Goal: Task Accomplishment & Management: Complete application form

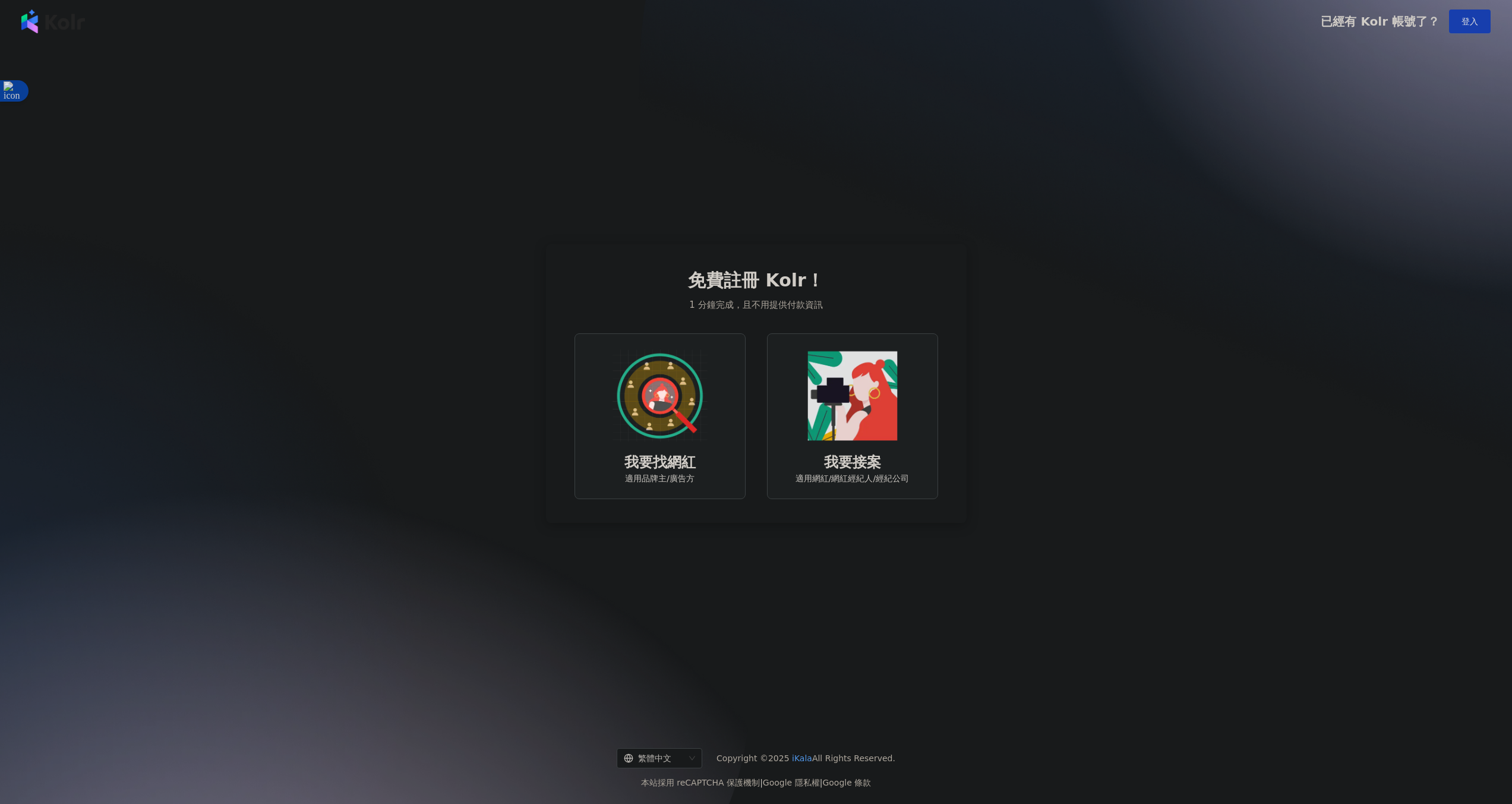
click at [697, 411] on img at bounding box center [660, 395] width 95 height 95
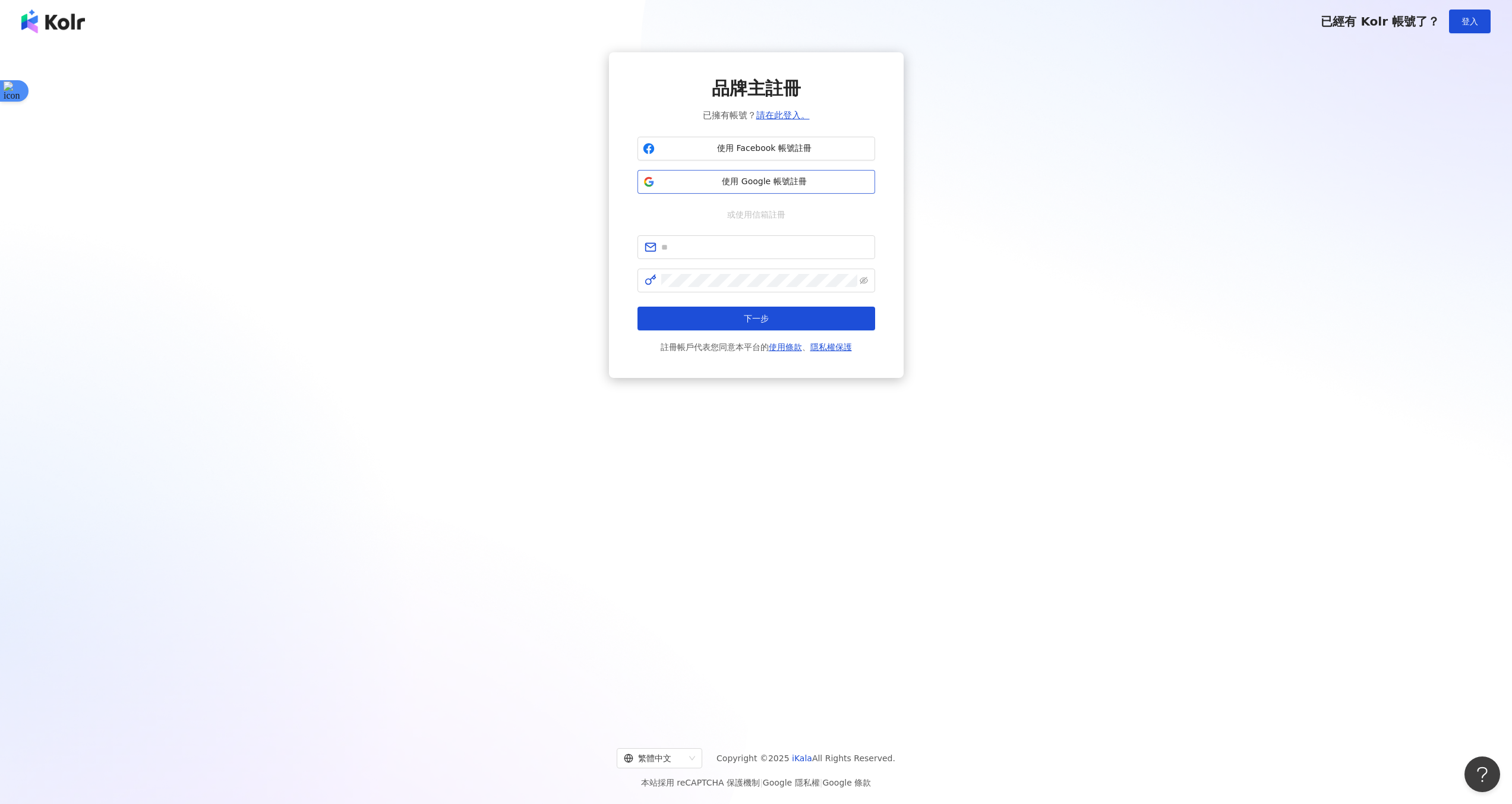
click at [746, 183] on span "使用 Google 帳號註冊" at bounding box center [764, 181] width 210 height 12
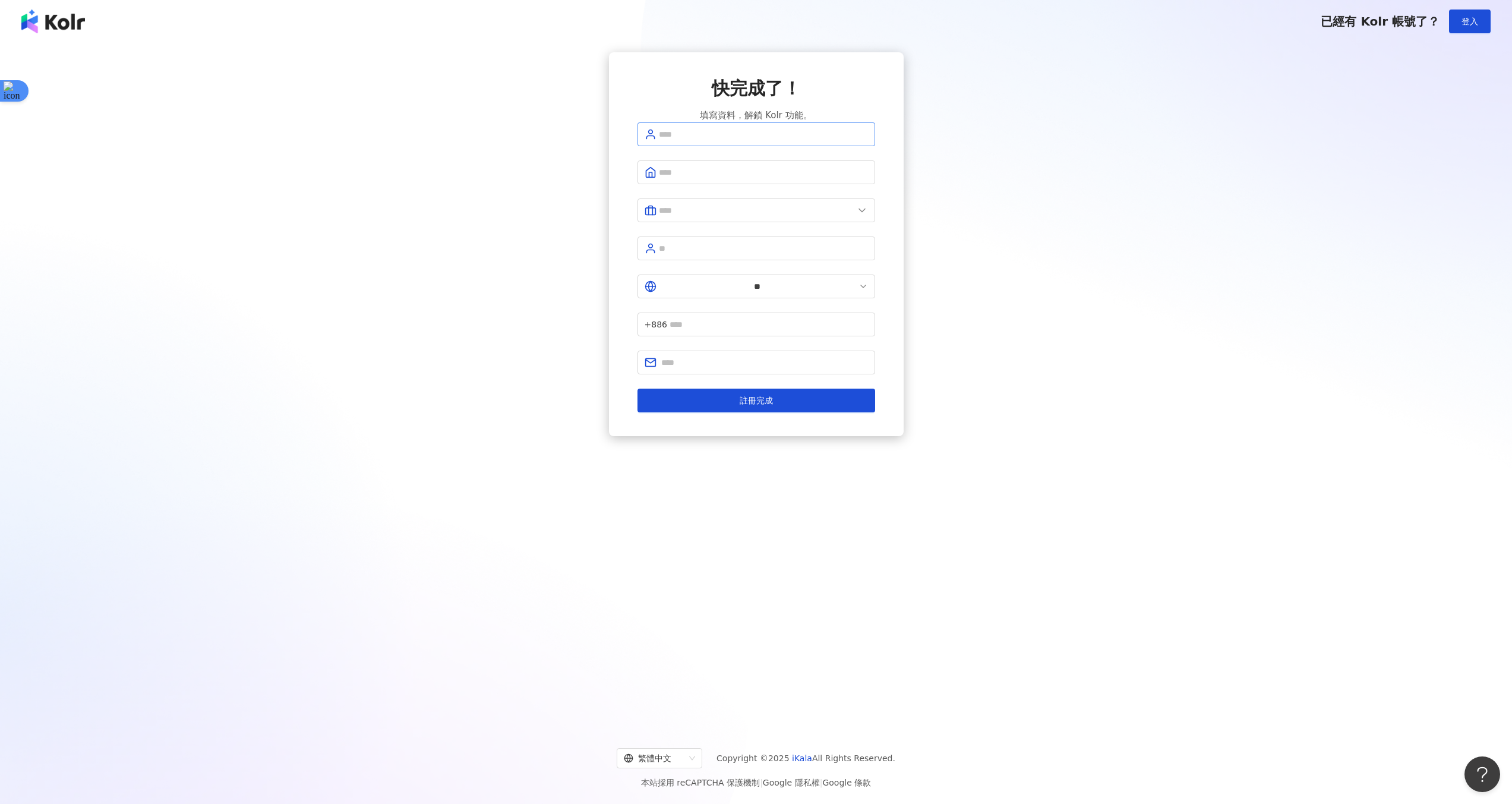
click at [715, 145] on span at bounding box center [757, 134] width 238 height 24
click at [723, 141] on input "text" at bounding box center [763, 134] width 209 height 13
type input "******"
click at [747, 188] on span at bounding box center [757, 176] width 238 height 24
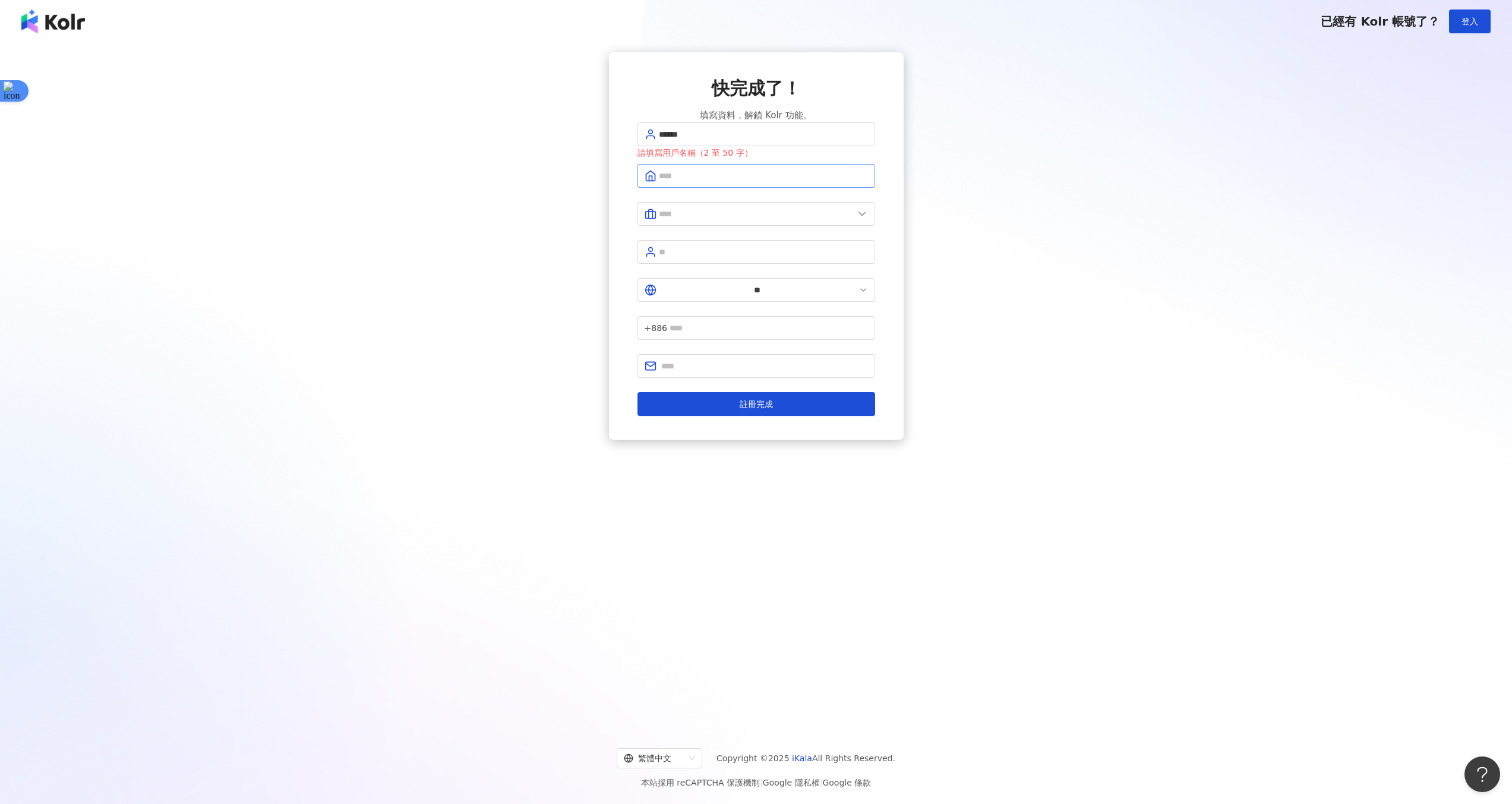
click at [747, 188] on span at bounding box center [757, 176] width 238 height 24
click at [747, 184] on span at bounding box center [757, 172] width 238 height 24
click at [752, 184] on span at bounding box center [757, 172] width 238 height 24
click at [543, 195] on div "快完成了！ 填寫資料，解鎖 Kolr 功能。 ****** 請填寫公司名稱（2 至 50 字） ** +886 註冊完成" at bounding box center [755, 246] width 1483 height 387
click at [677, 179] on input "text" at bounding box center [763, 172] width 209 height 13
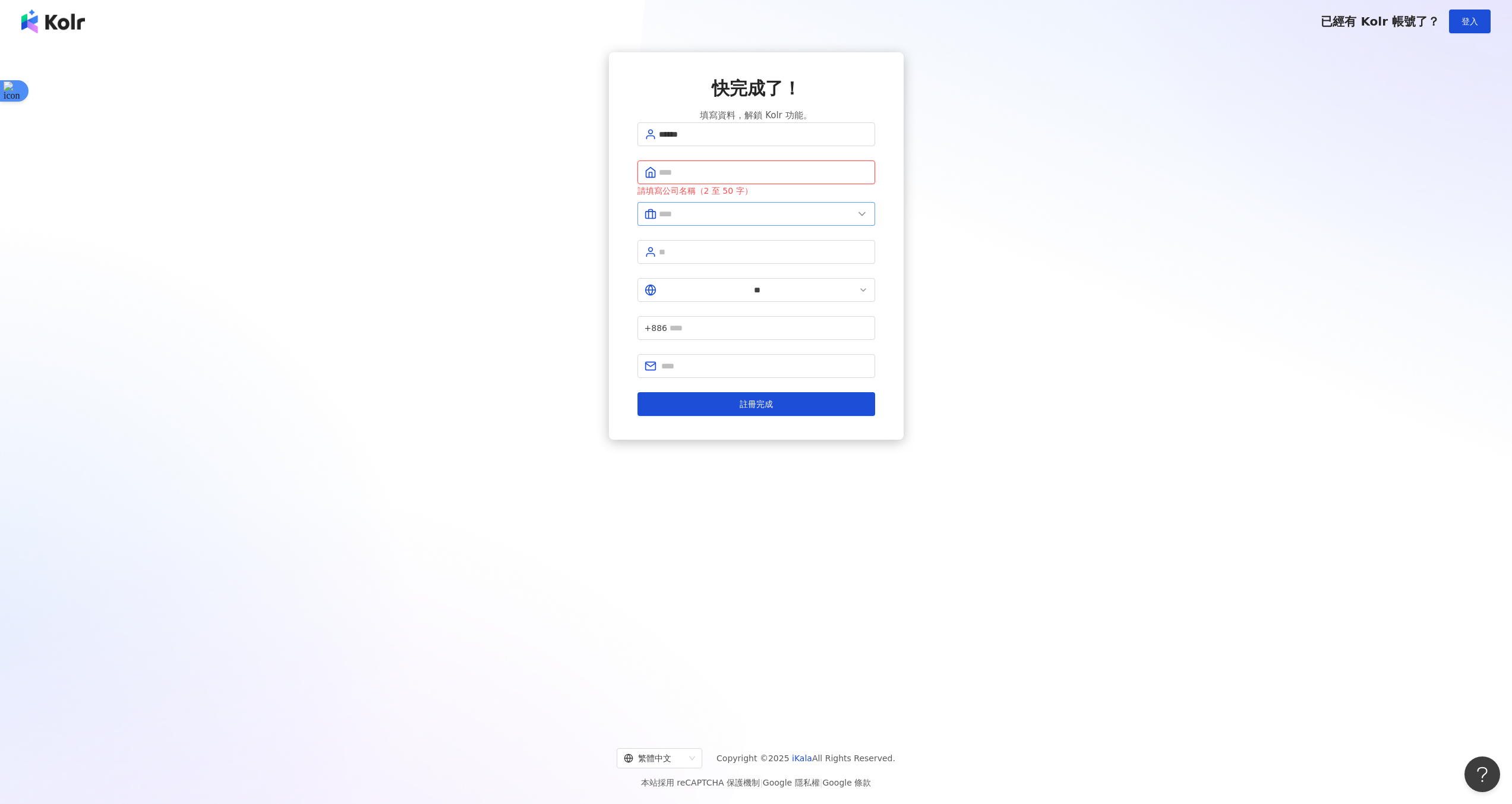
type input "********"
click at [771, 221] on input "text" at bounding box center [756, 213] width 195 height 13
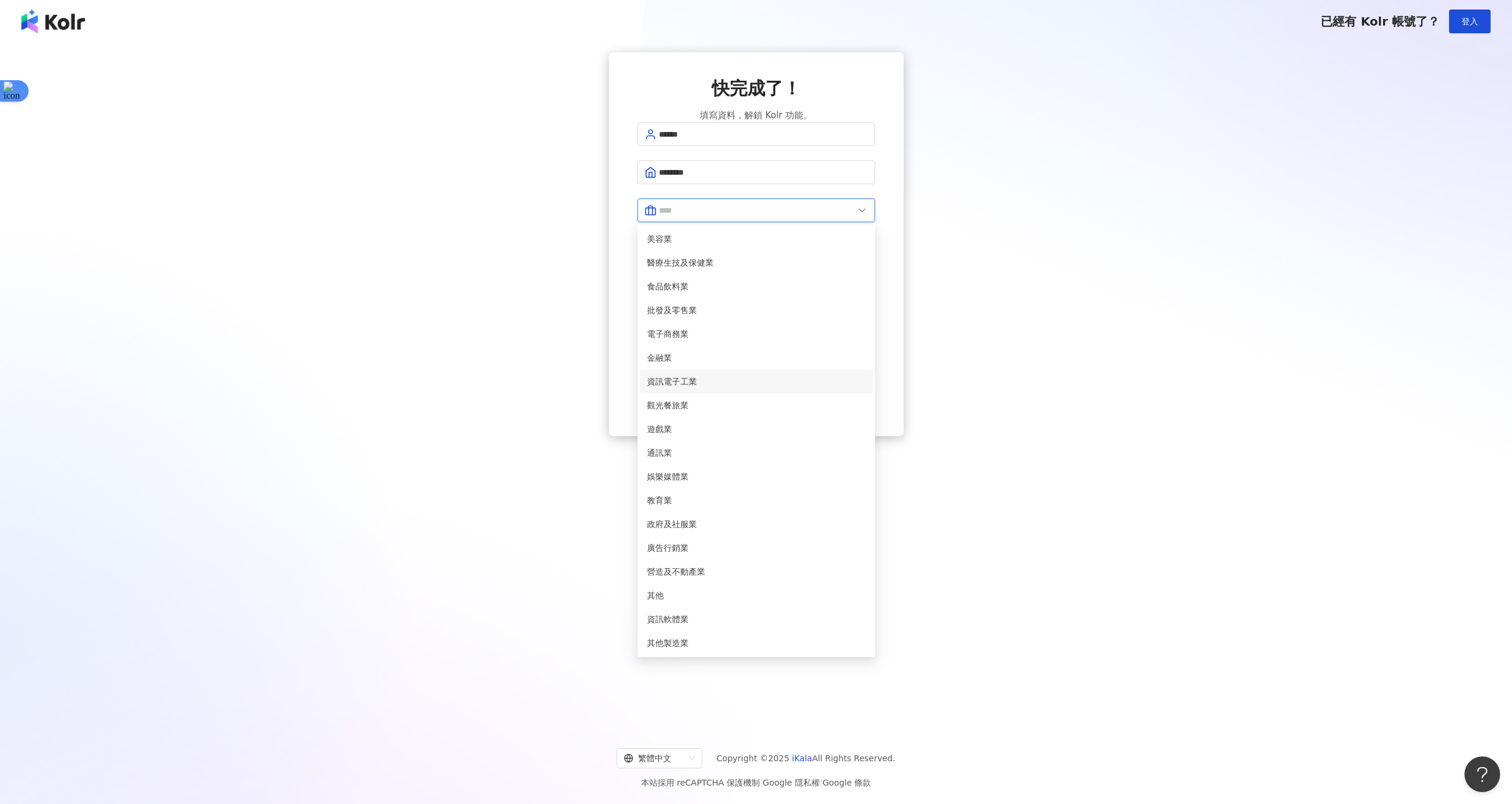
scroll to position [67, 0]
click at [713, 375] on span "資訊電子工業" at bounding box center [756, 381] width 219 height 13
type input "******"
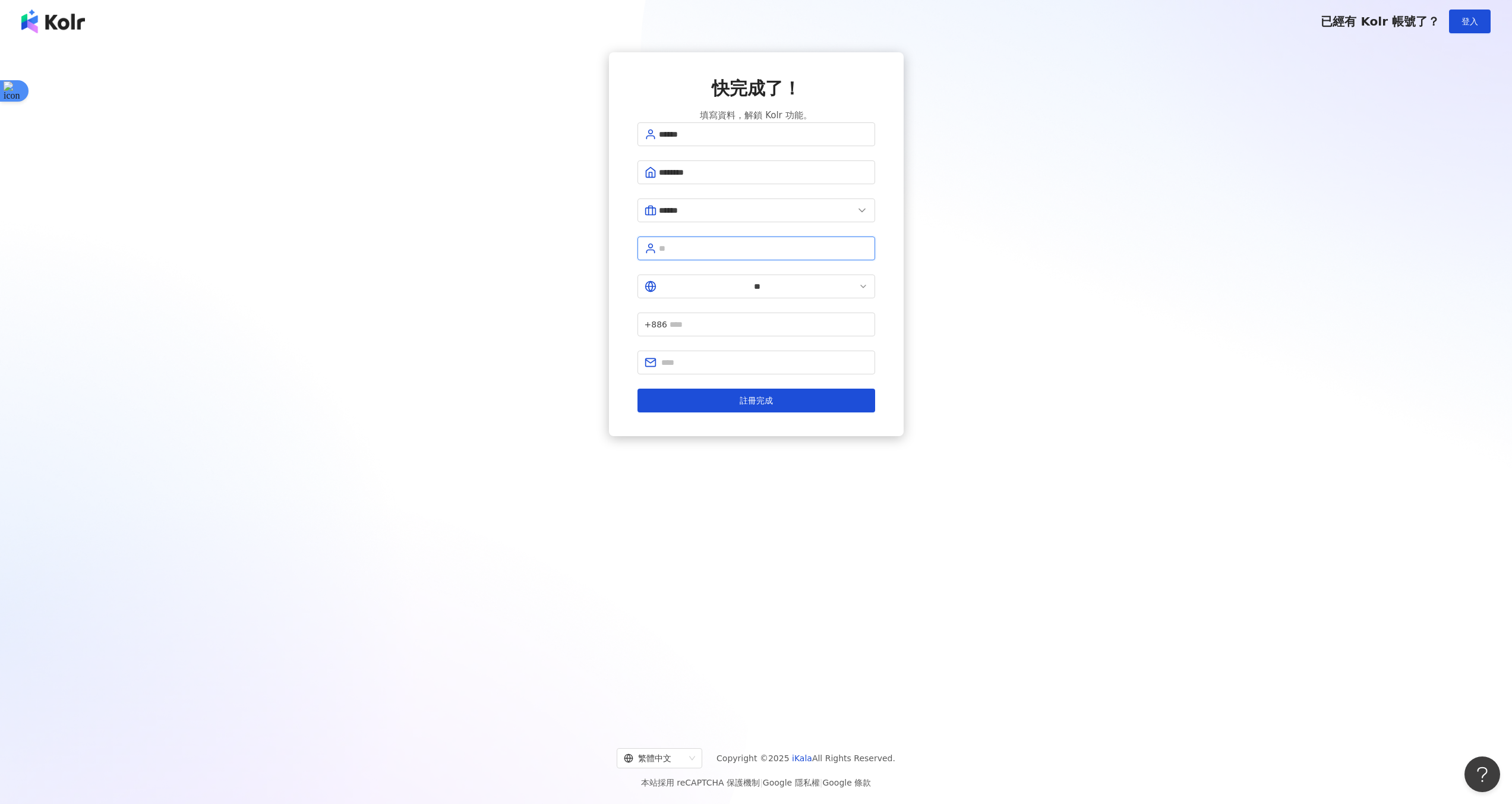
click at [738, 254] on input "text" at bounding box center [763, 248] width 209 height 13
click at [756, 322] on input "text" at bounding box center [769, 328] width 198 height 13
type input "**********"
click at [766, 255] on input "text" at bounding box center [763, 248] width 209 height 13
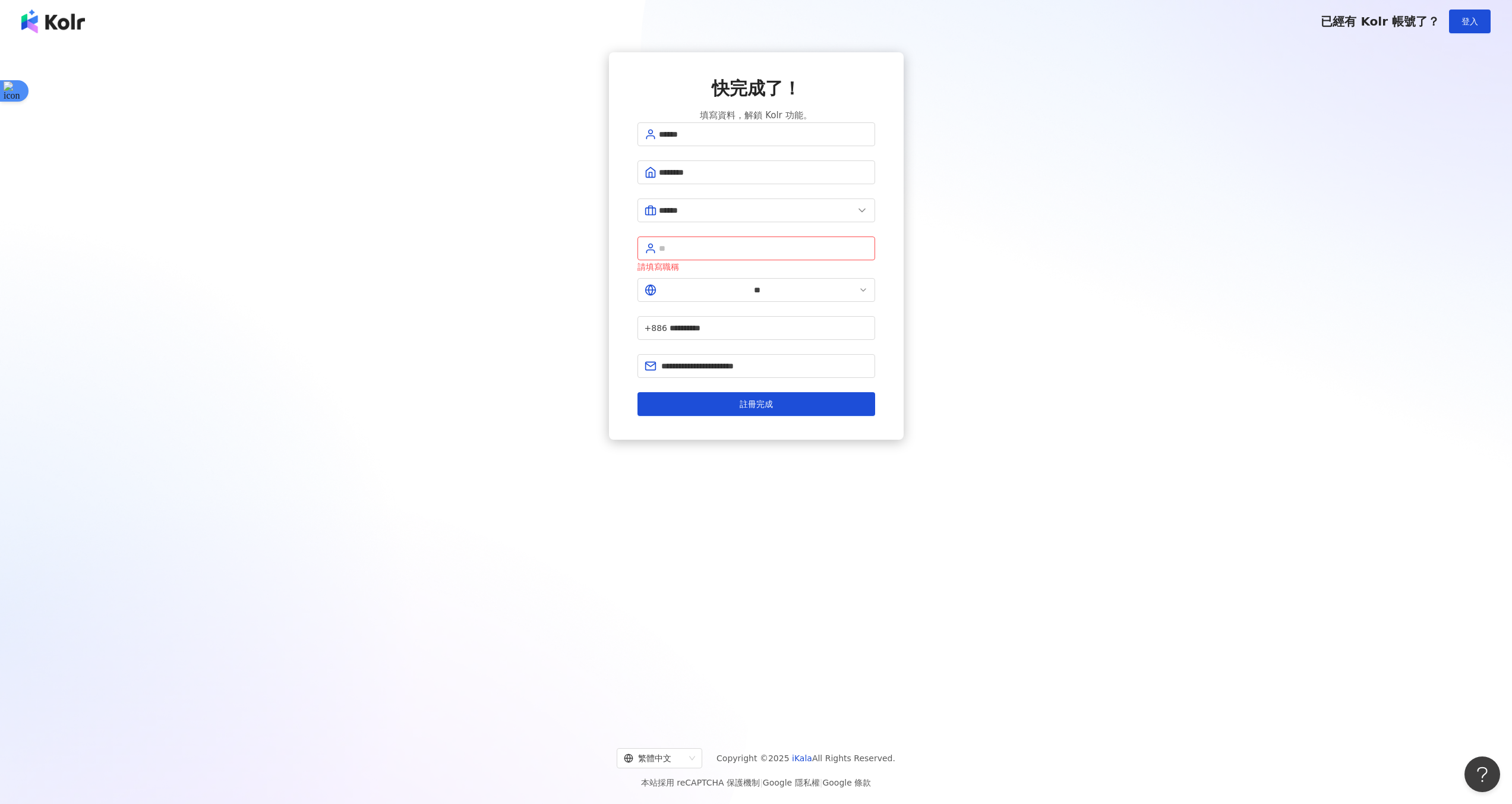
click at [784, 352] on form "**********" at bounding box center [757, 269] width 238 height 294
click at [747, 246] on input "text" at bounding box center [763, 248] width 209 height 13
type input "*"
type input "***"
click at [754, 400] on span "註冊完成" at bounding box center [756, 404] width 33 height 10
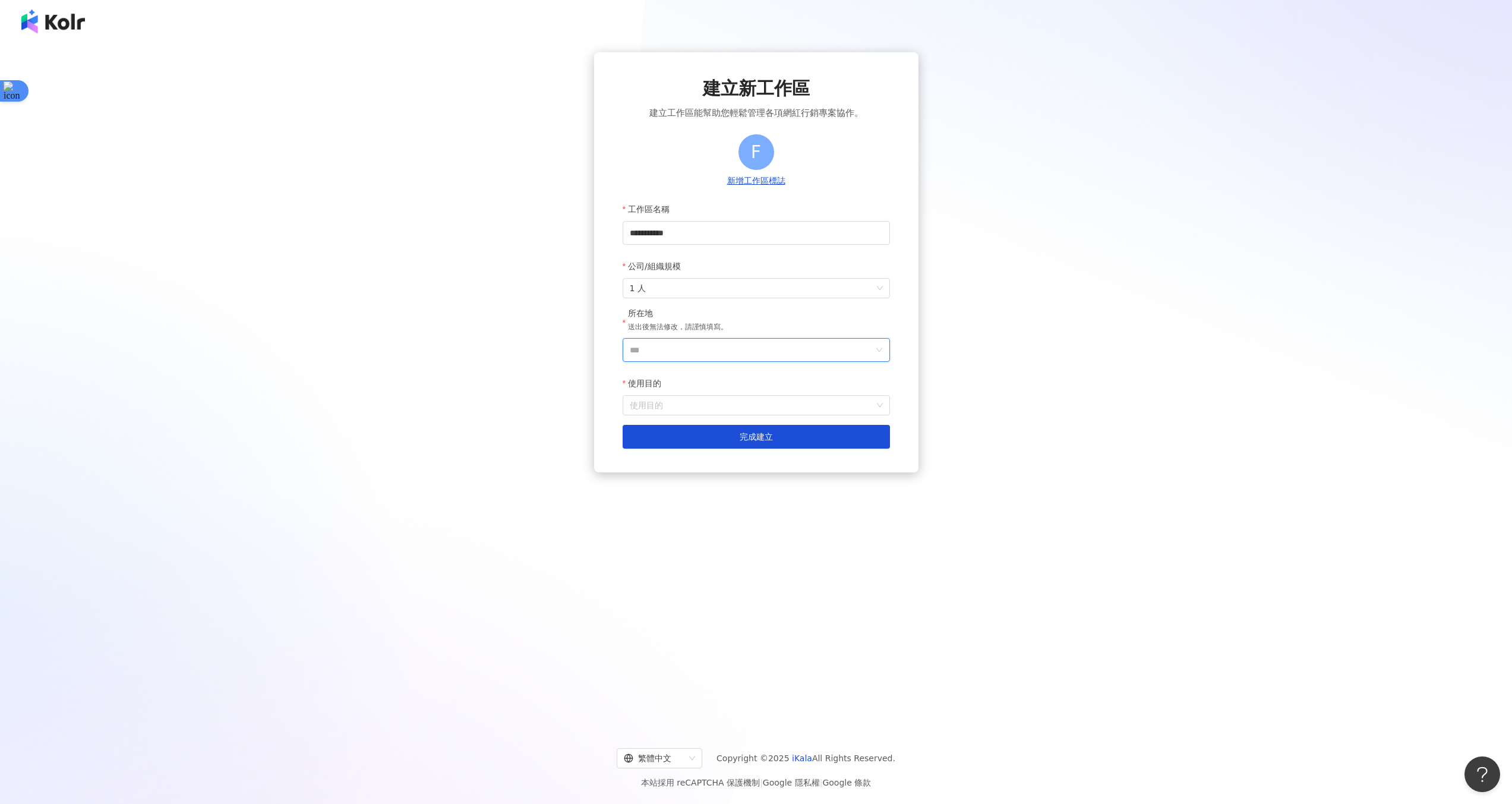
click at [711, 352] on input "***" at bounding box center [752, 350] width 244 height 23
click at [786, 414] on div "台灣" at bounding box center [783, 411] width 17 height 21
click at [758, 401] on input "使用目的" at bounding box center [756, 405] width 253 height 19
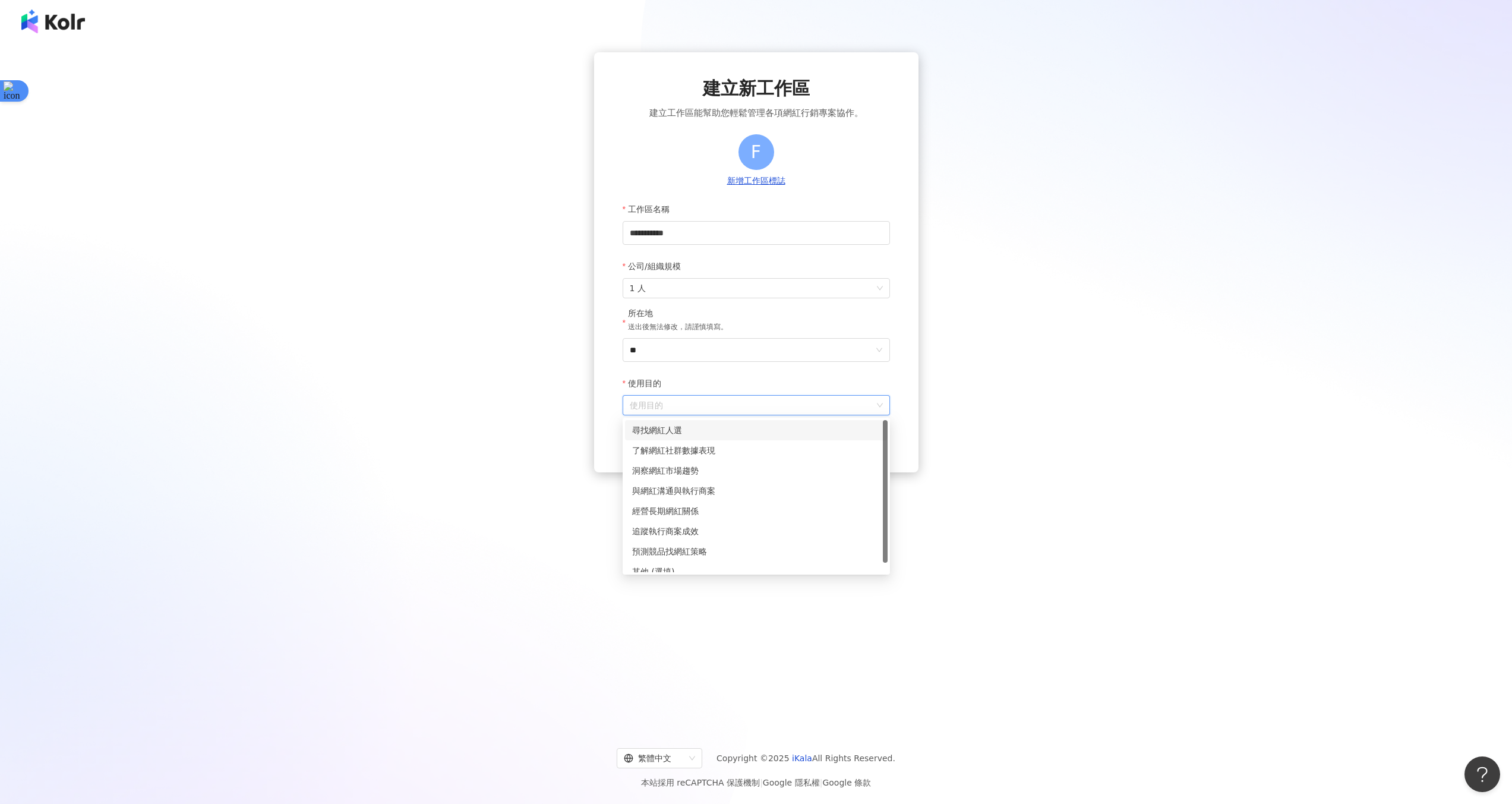
click at [757, 431] on div "尋找網紅人選" at bounding box center [756, 430] width 248 height 13
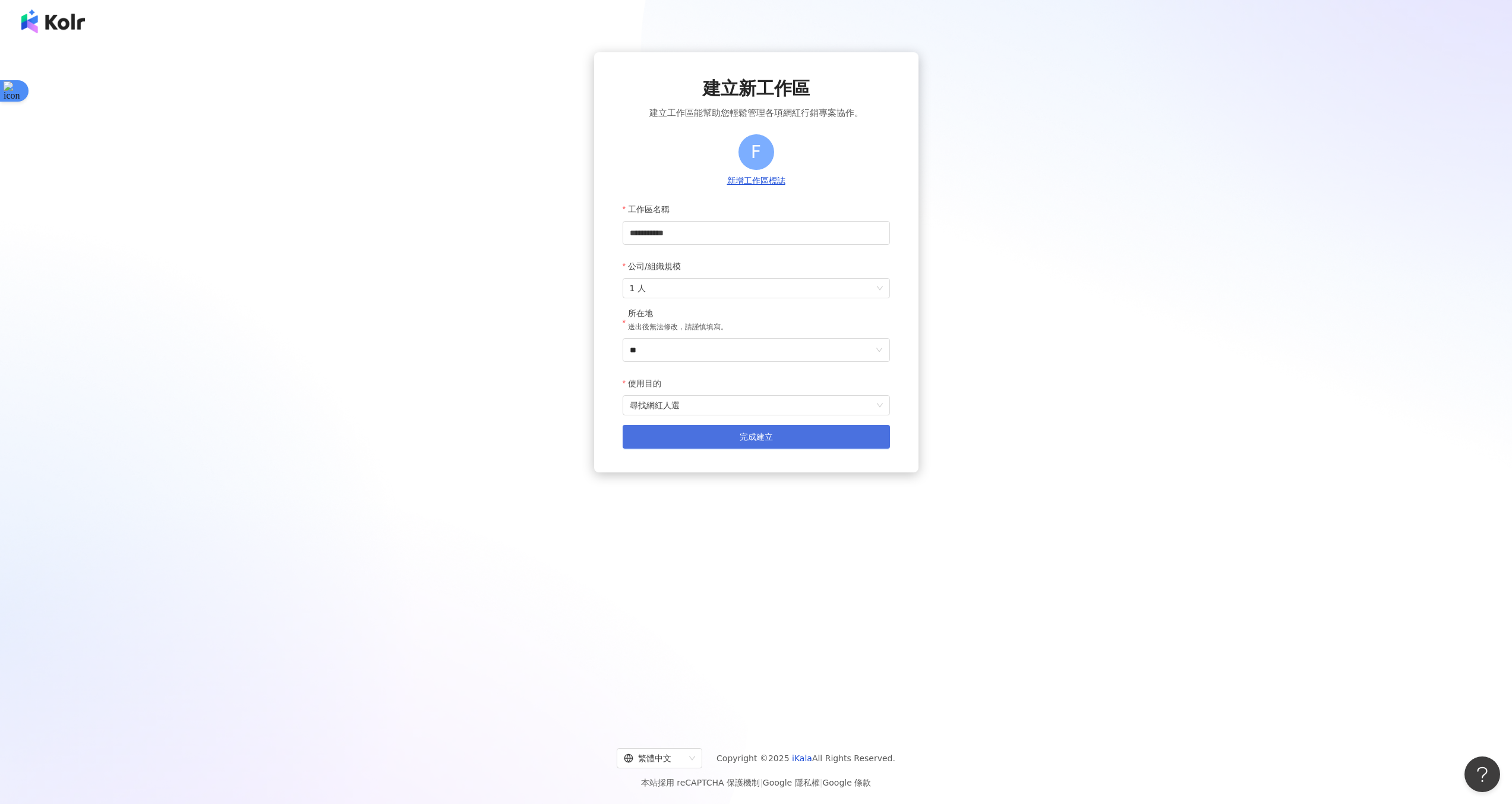
click at [759, 438] on span "完成建立" at bounding box center [756, 437] width 33 height 10
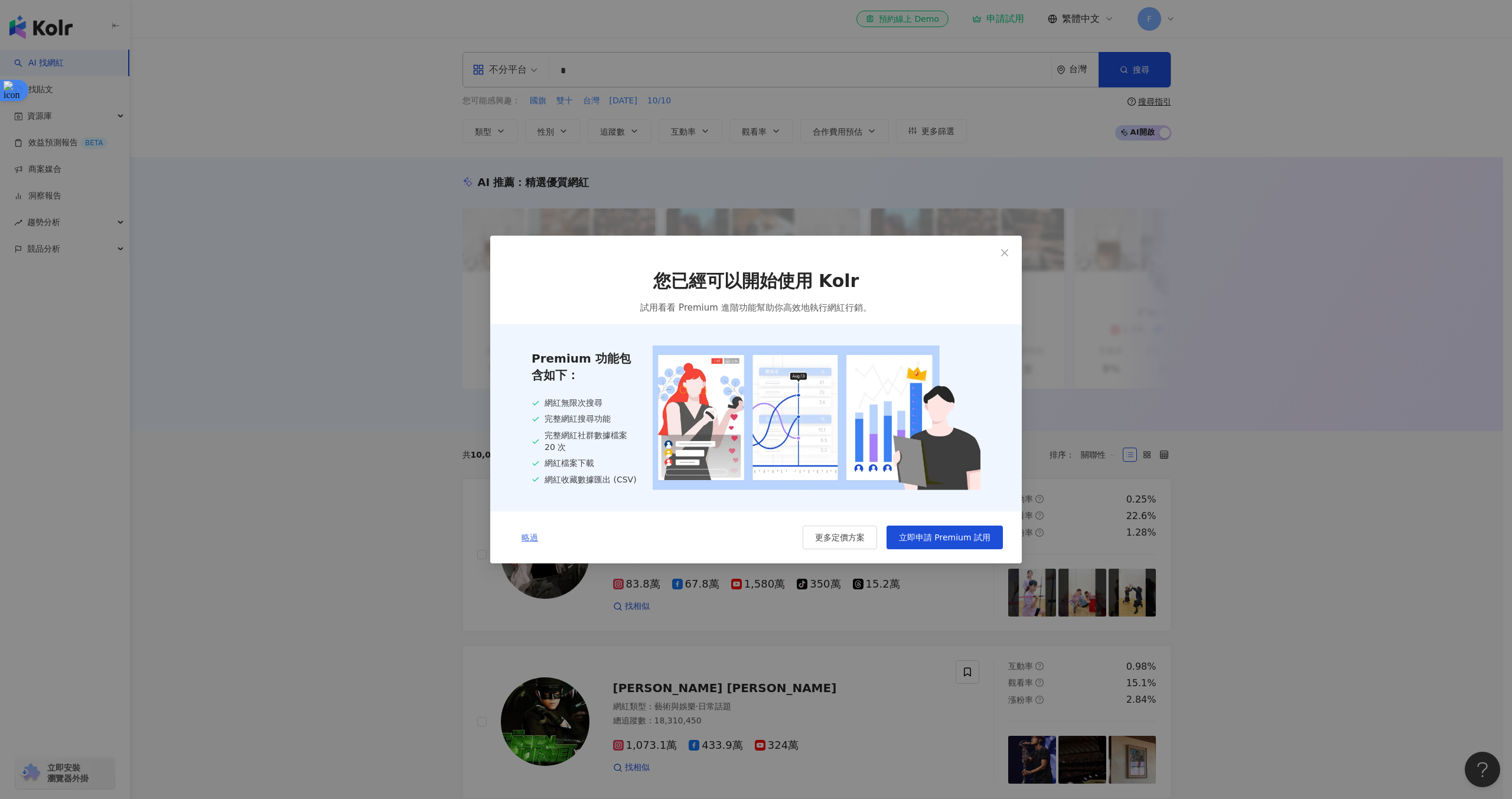
click at [536, 545] on button "略過" at bounding box center [530, 537] width 41 height 24
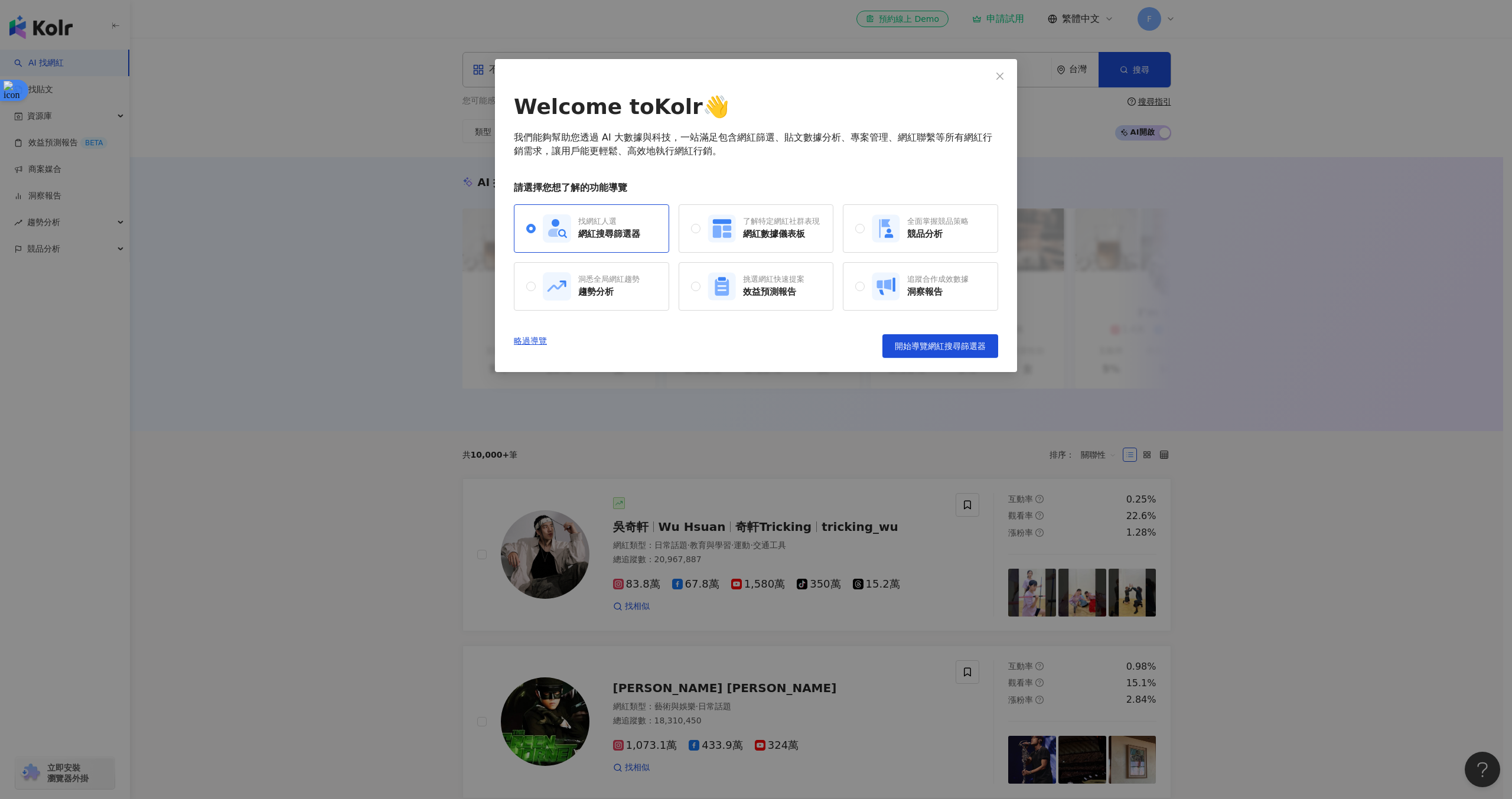
click at [531, 543] on div "Welcome to Kolr 👋 我們能夠幫助您透過 AI 大數據與科技，一站滿足包含網紅篩選、貼文數據分析、專案管理、網紅聯繫等所有網紅行銷需求，讓用戶能…" at bounding box center [756, 400] width 1512 height 799
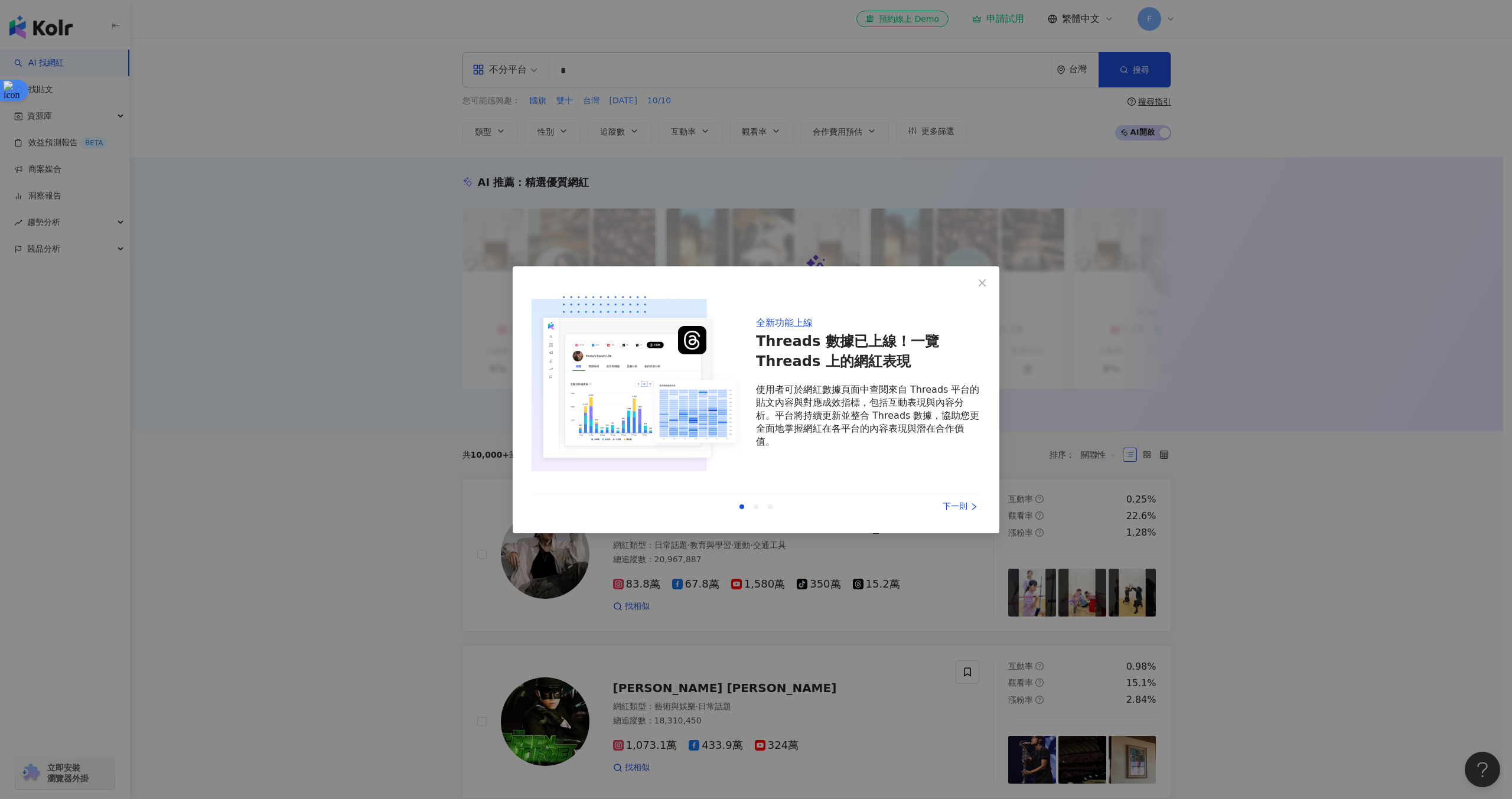
click at [620, 470] on img at bounding box center [637, 382] width 210 height 195
click at [659, 532] on div "全新功能上線 Threads 數據已上線！一覽 Threads 上的網紅表現 使用者可於網紅數據頁面中查閱來自 Threads 平台的貼文內容與對應成效指標，…" at bounding box center [756, 400] width 487 height 267
drag, startPoint x: 758, startPoint y: 566, endPoint x: 935, endPoint y: 531, distance: 180.4
click at [758, 566] on div "全新功能上線 Threads 數據已上線！一覽 Threads 上的網紅表現 使用者可於網紅數據頁面中查閱來自 Threads 平台的貼文內容與對應成效指標，…" at bounding box center [756, 400] width 1512 height 799
click at [964, 487] on div "全新功能上線 Threads 數據已上線！一覽 Threads 上的網紅表現 使用者可於網紅數據頁面中查閱來自 Threads 平台的貼文內容與對應成效指標，…" at bounding box center [756, 402] width 449 height 234
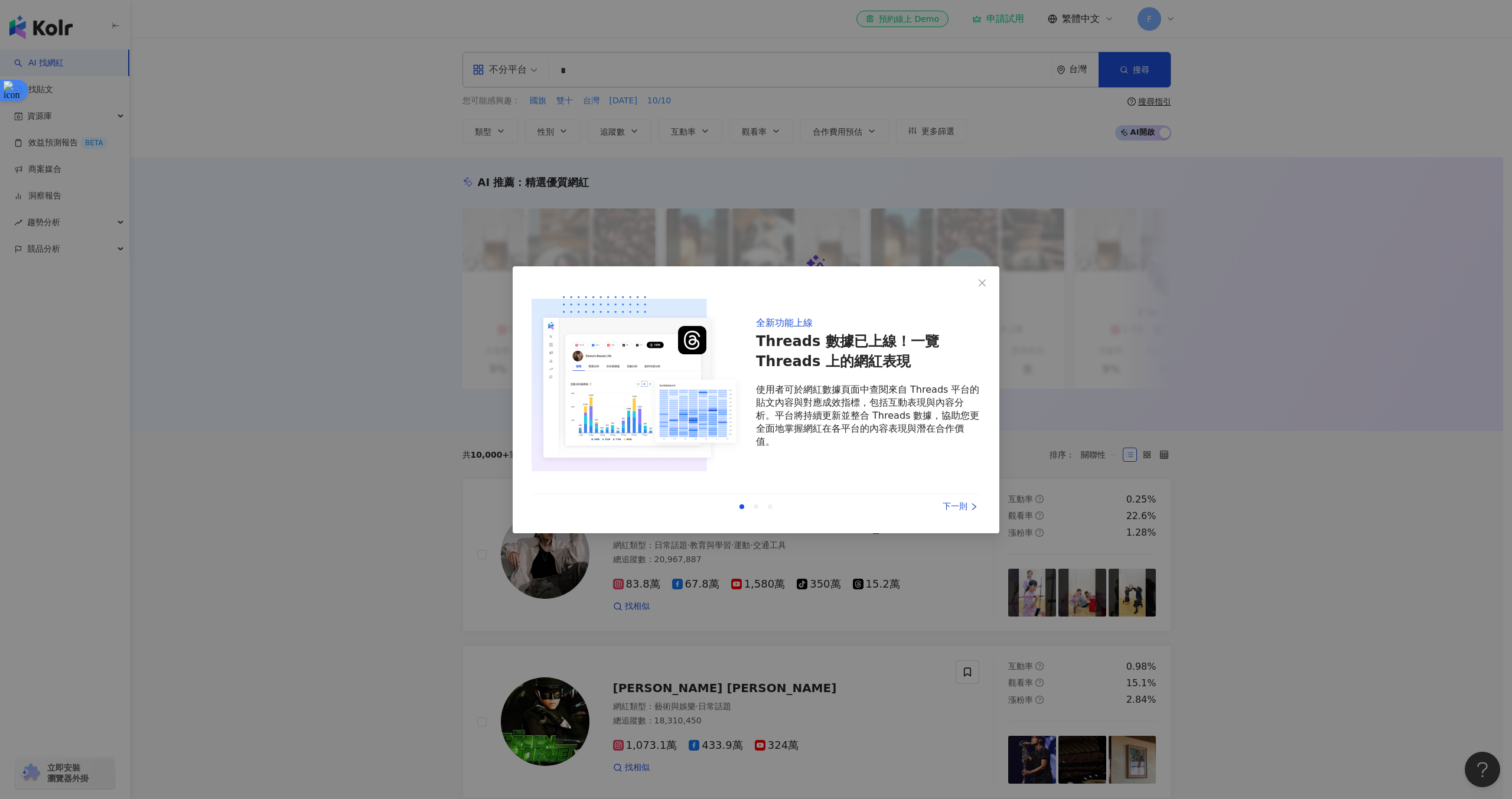
click at [964, 505] on div "下一則" at bounding box center [936, 506] width 88 height 13
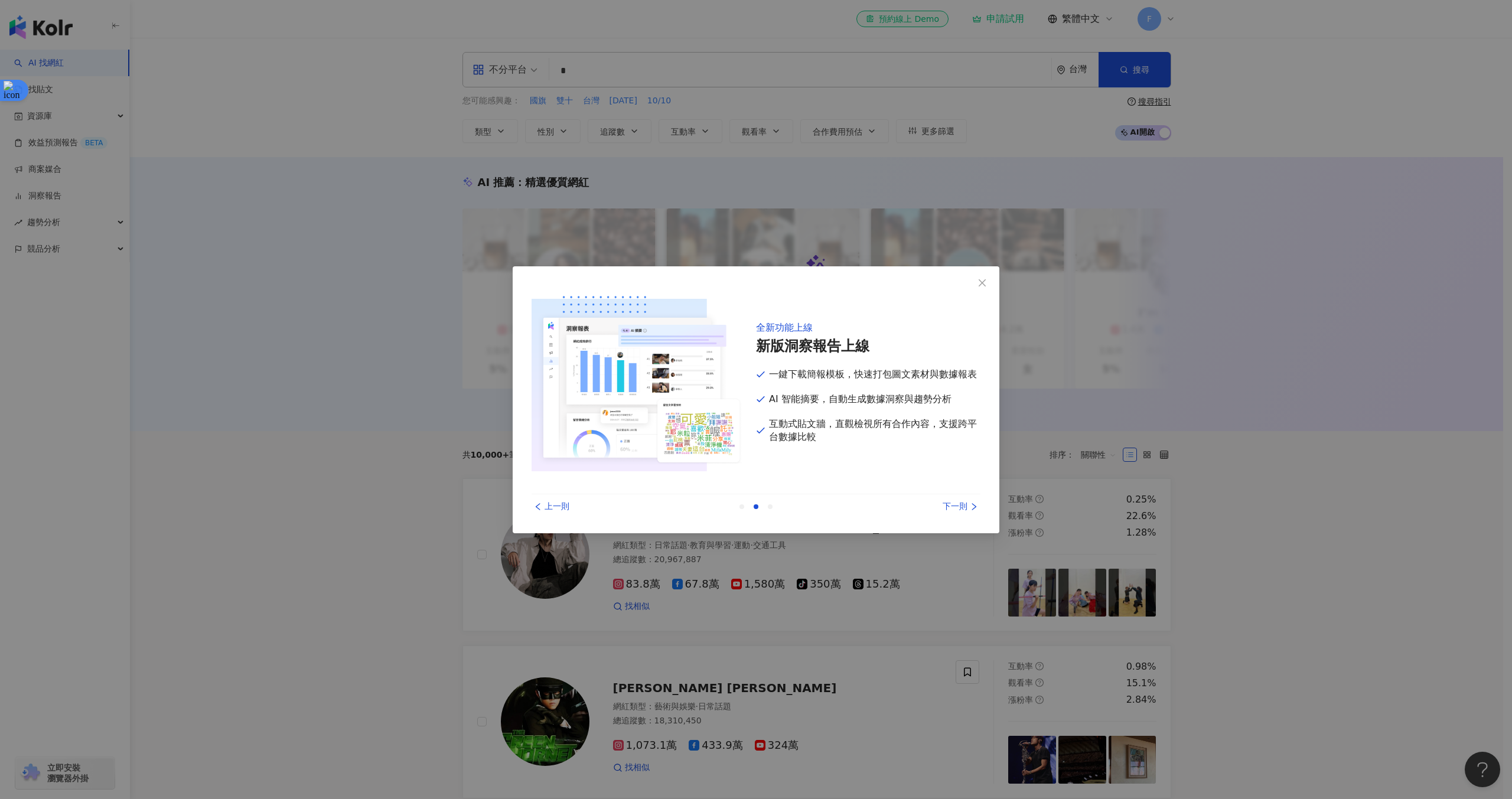
click at [964, 505] on div "下一則" at bounding box center [936, 506] width 88 height 13
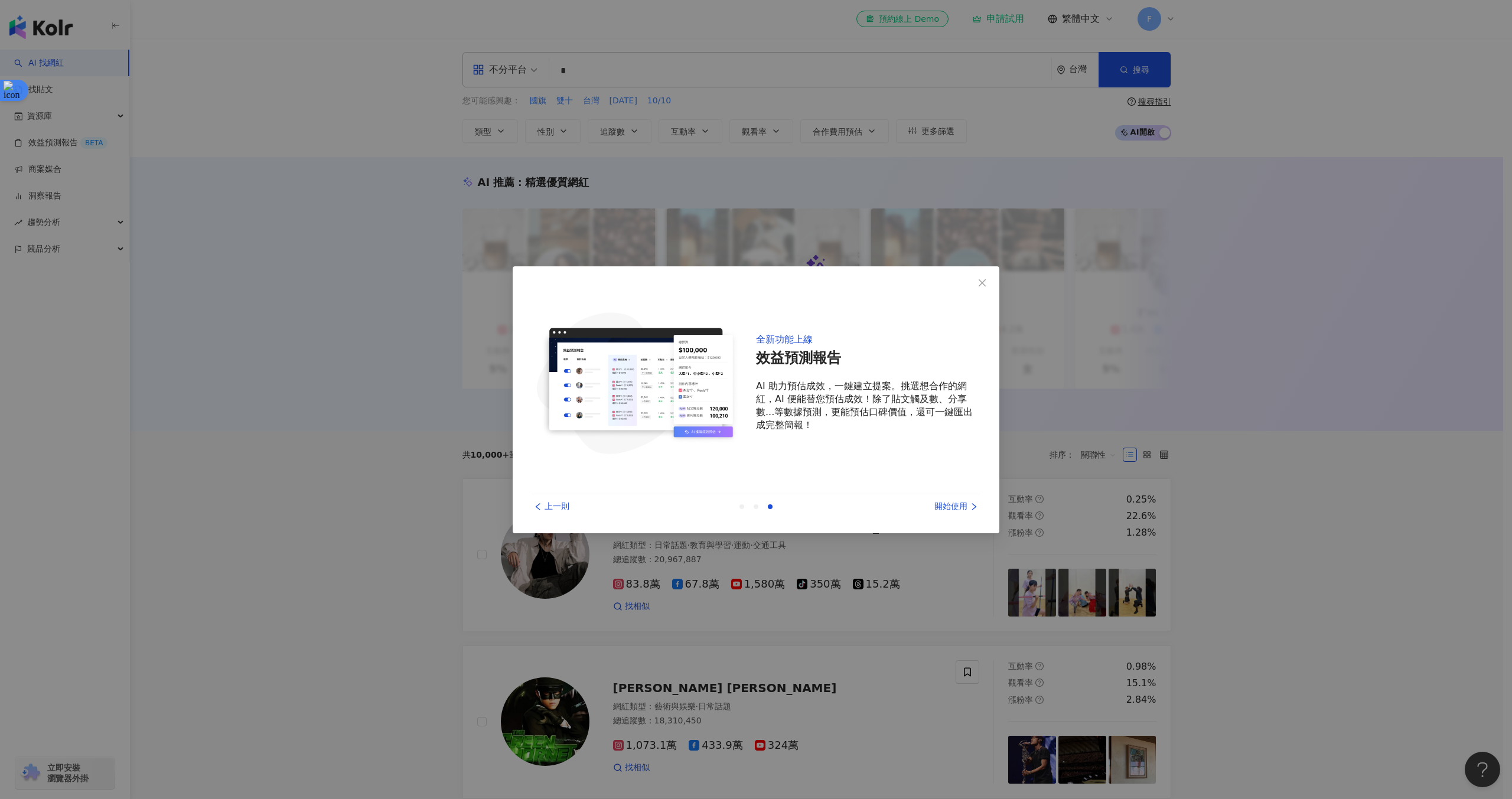
click at [964, 505] on div "開始使用" at bounding box center [936, 506] width 88 height 13
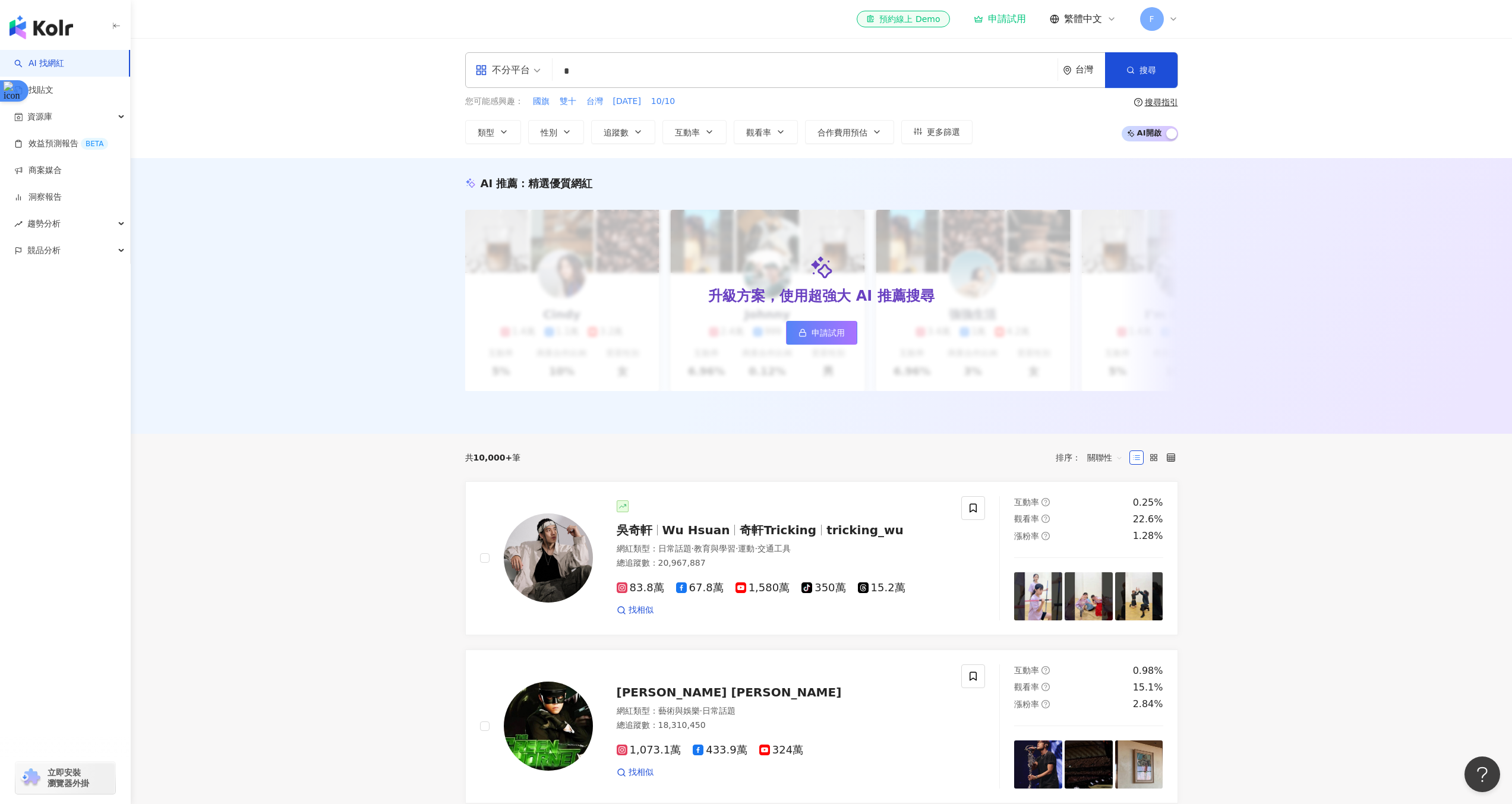
click at [617, 77] on input "*" at bounding box center [805, 71] width 496 height 23
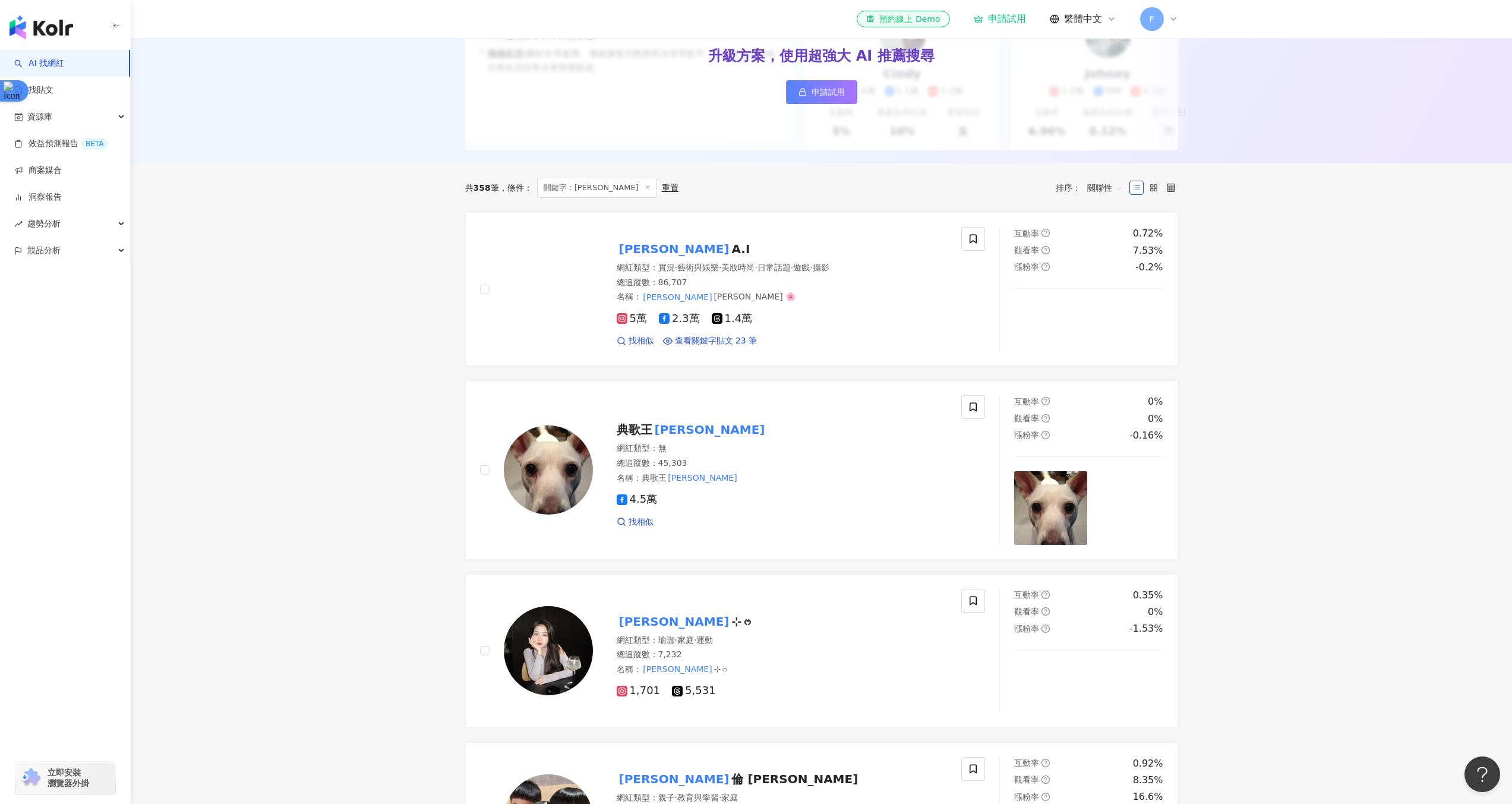
scroll to position [229, 0]
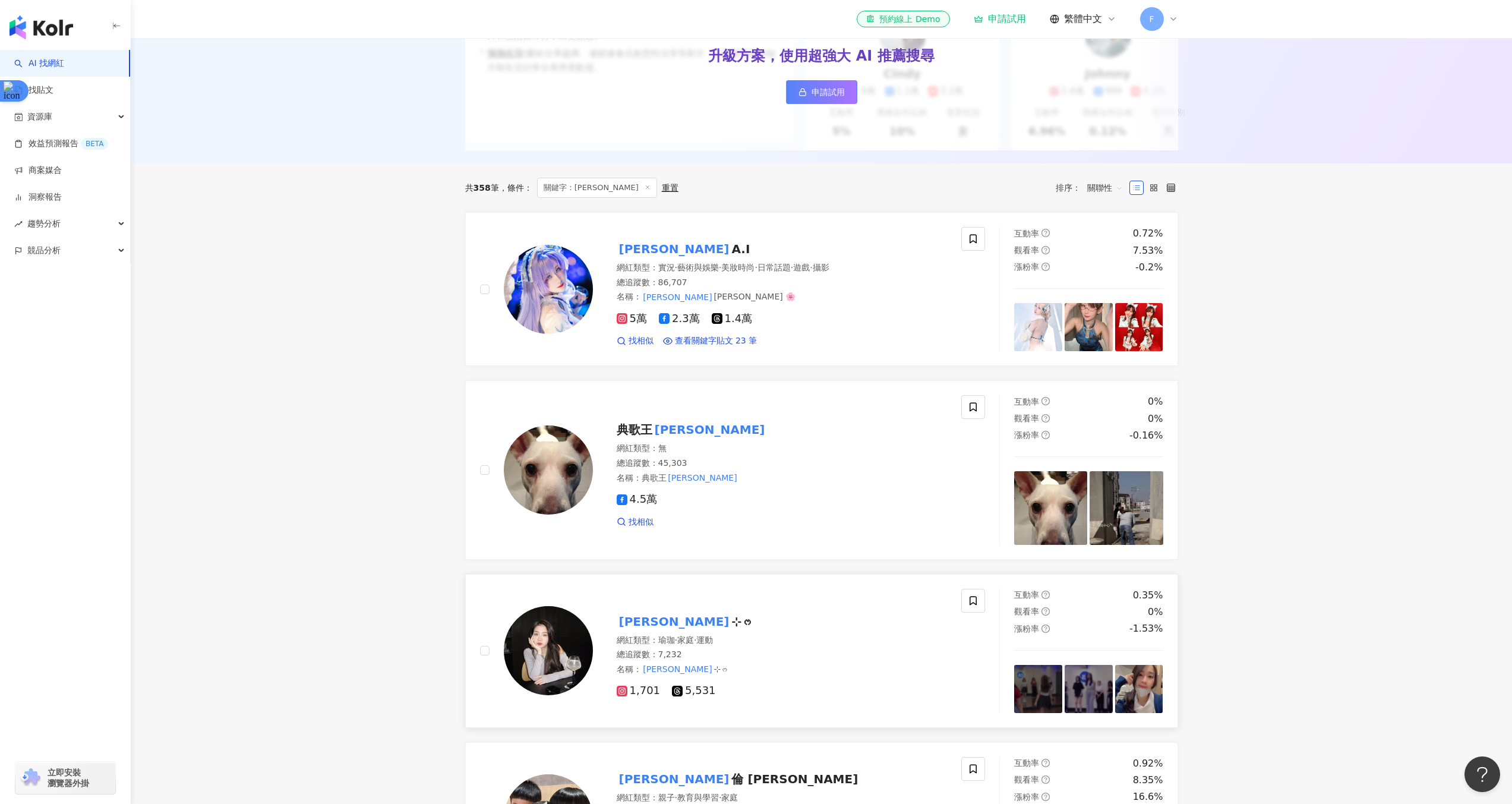
click at [738, 630] on div "小艾 ⊹ᰔ" at bounding box center [782, 621] width 331 height 17
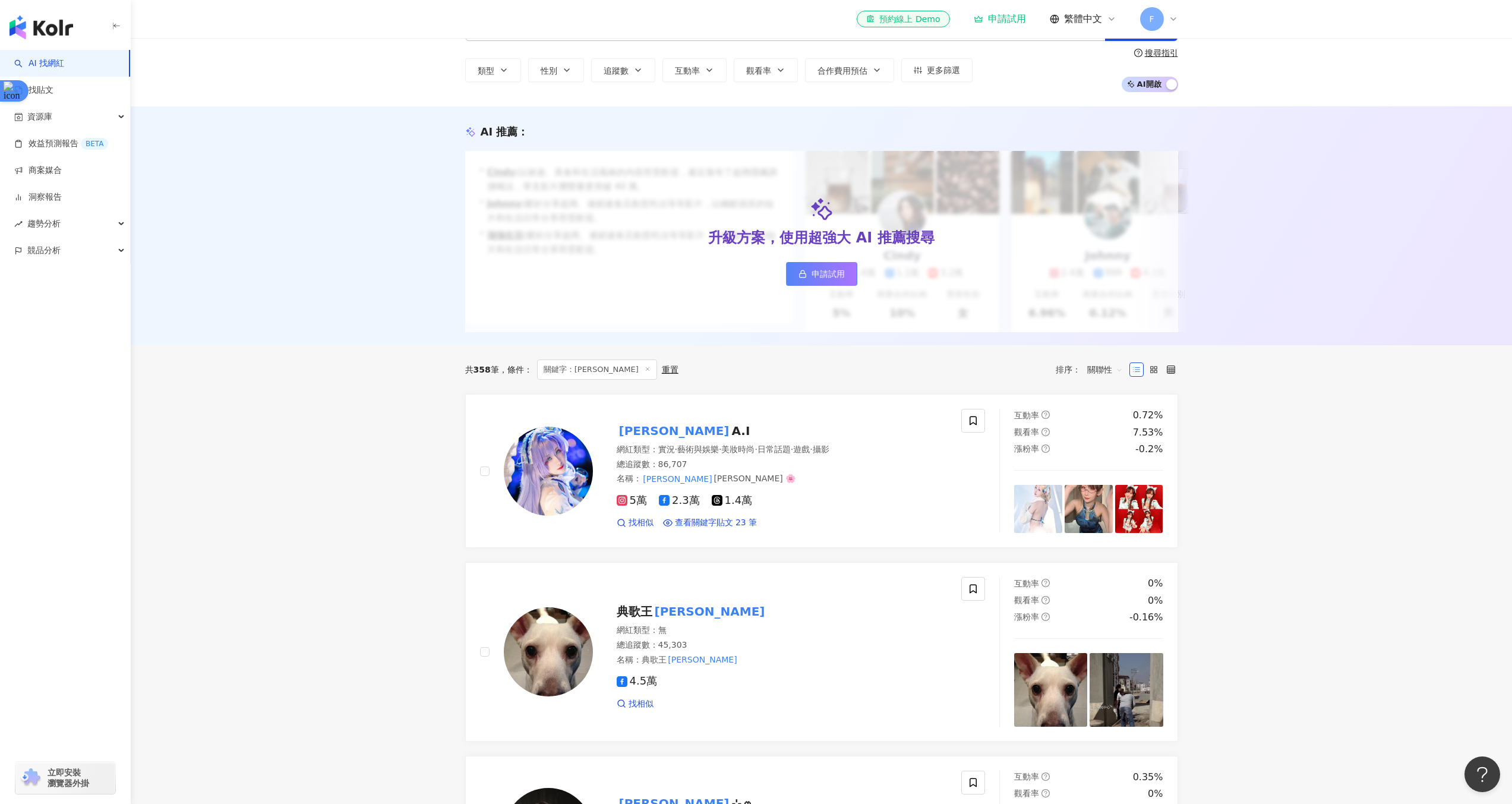
scroll to position [0, 0]
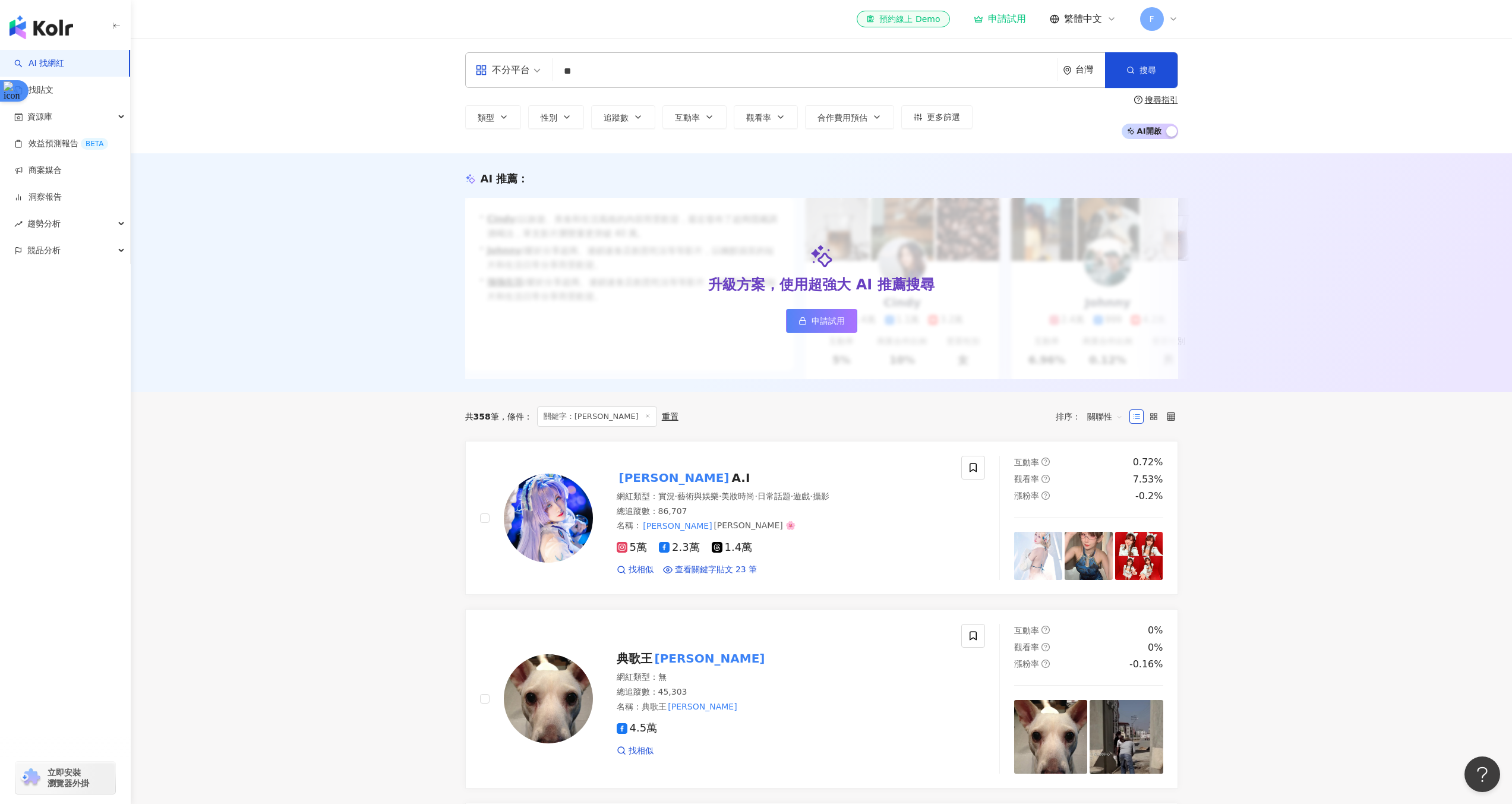
click at [720, 77] on input "**" at bounding box center [805, 71] width 496 height 23
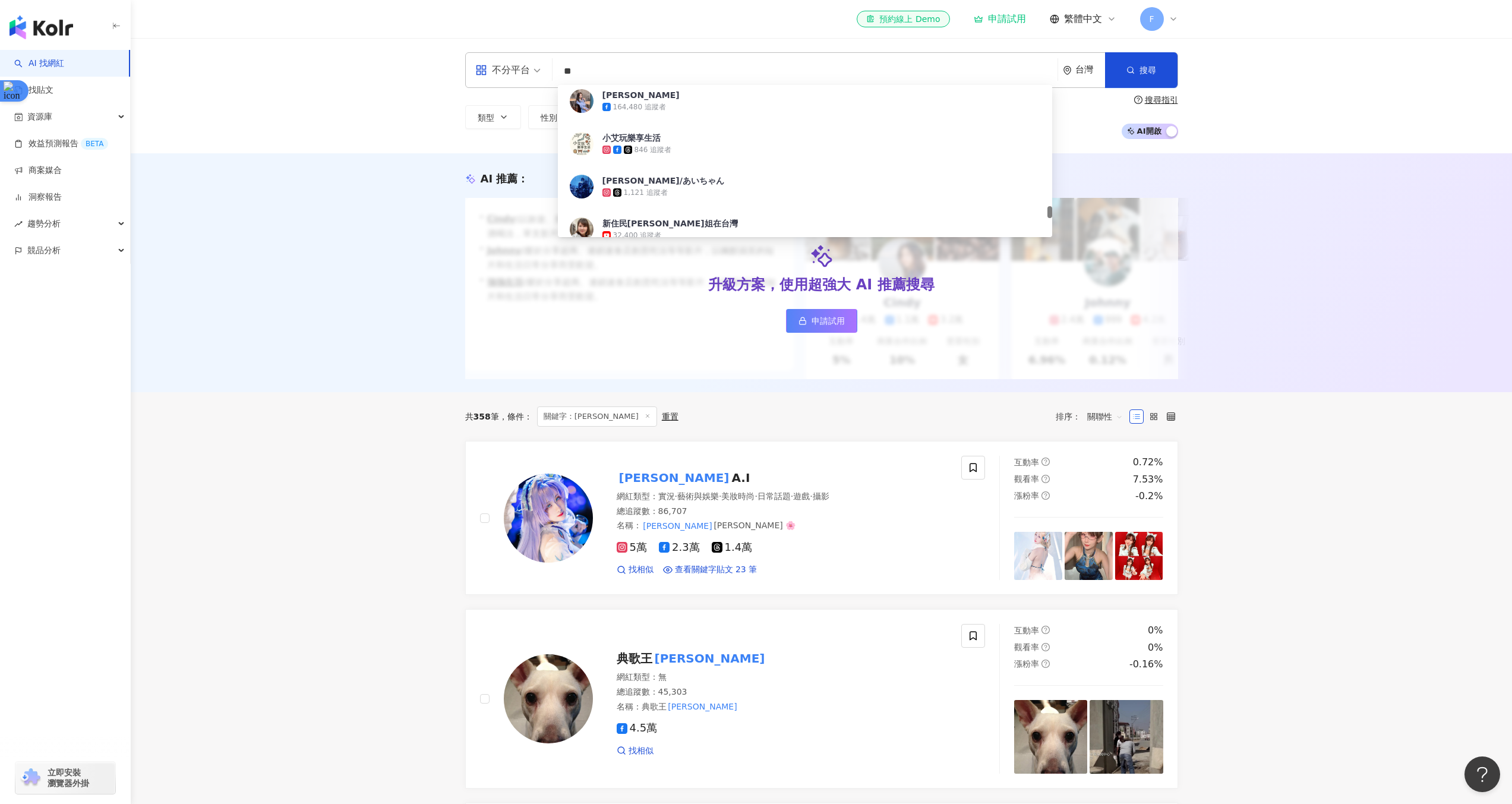
scroll to position [2295, 0]
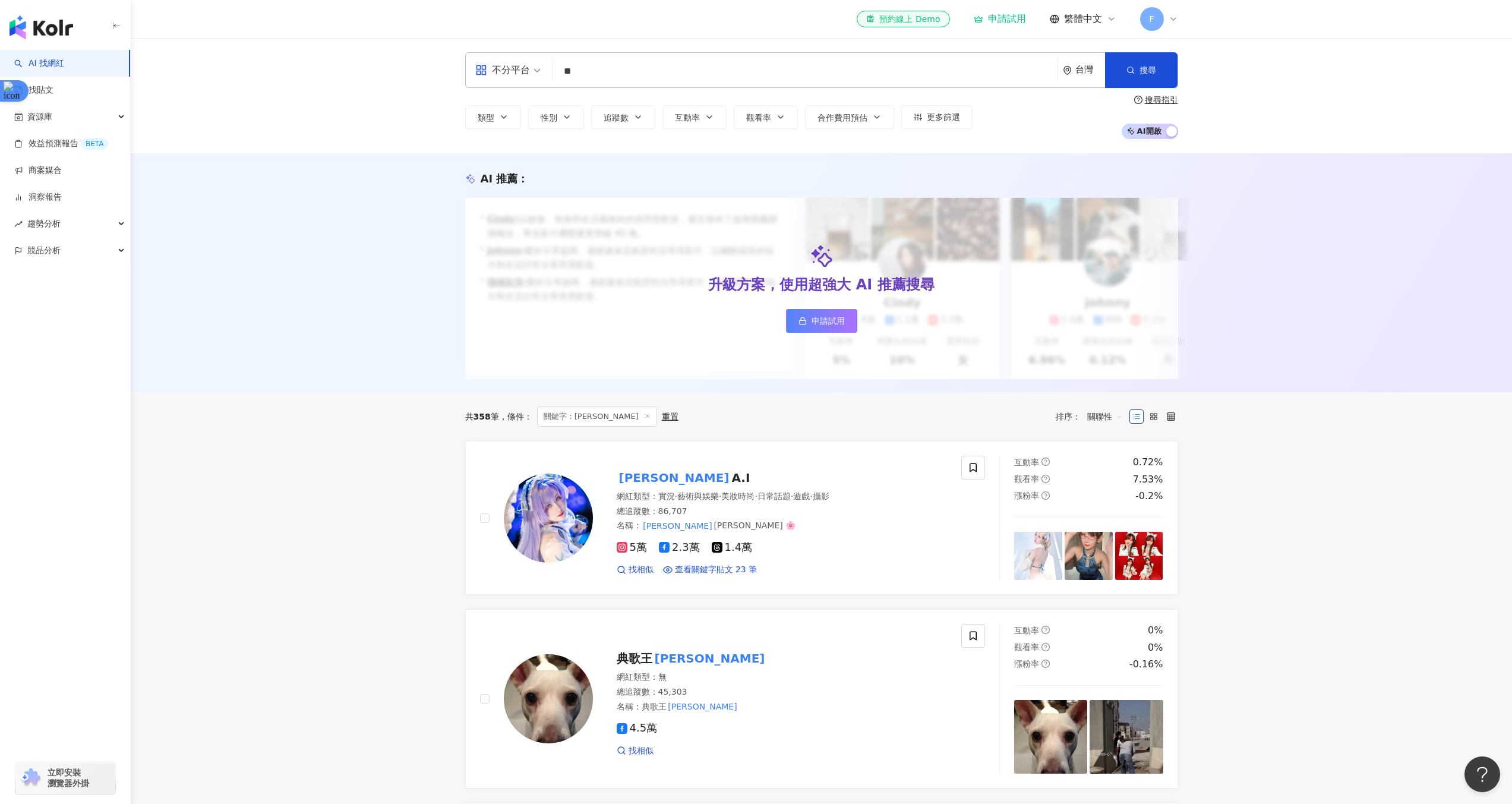
click at [586, 66] on input "**" at bounding box center [805, 71] width 496 height 23
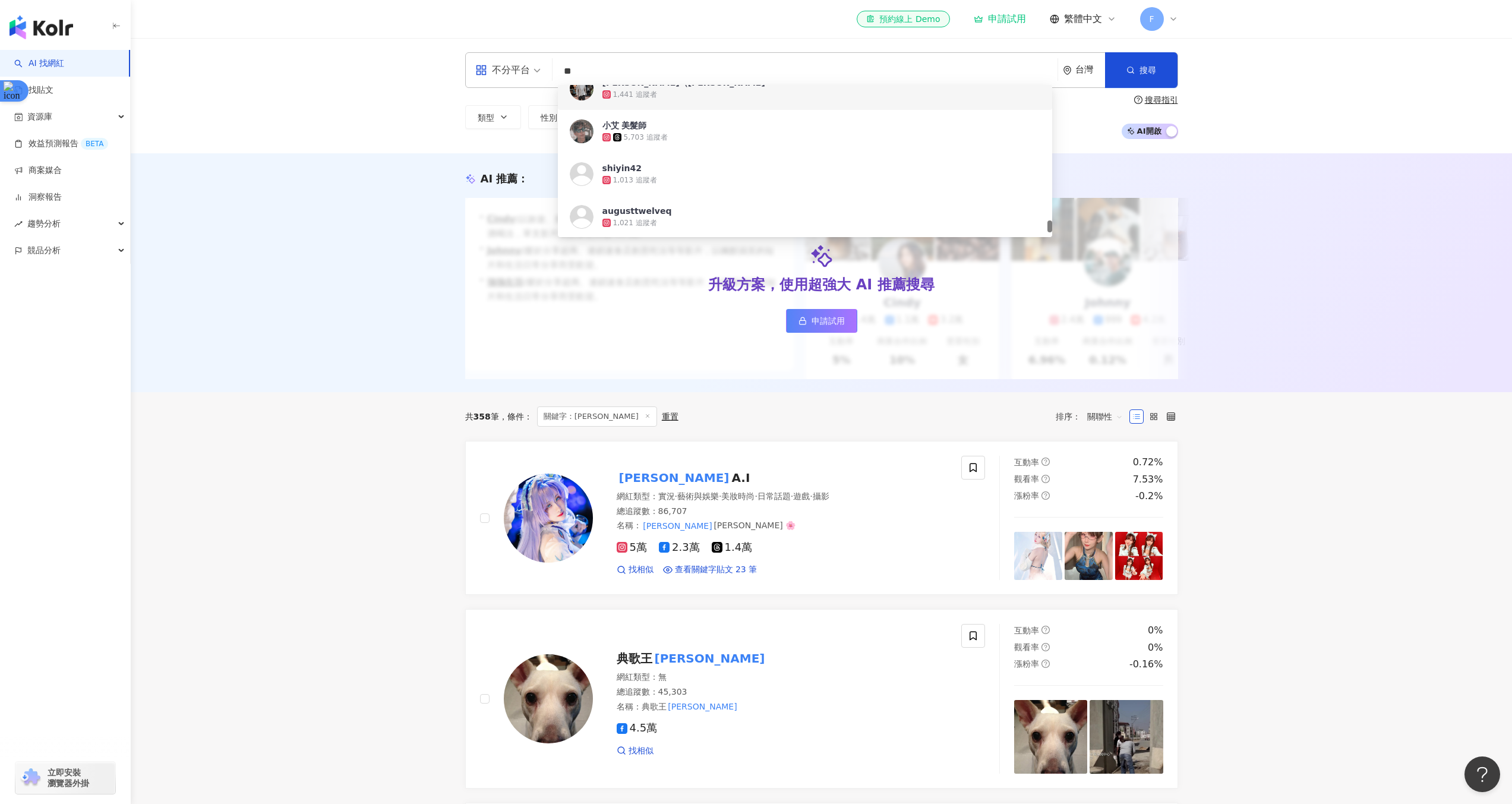
drag, startPoint x: 582, startPoint y: 69, endPoint x: 548, endPoint y: 66, distance: 34.1
click at [548, 66] on div "不分平台 ** 台灣 搜尋 18ab756b-9ffd-4d75-bc87-5f99e8a5d912 796086de-a7e7-4a84-a062-c2d5…" at bounding box center [822, 70] width 713 height 36
paste input "**********"
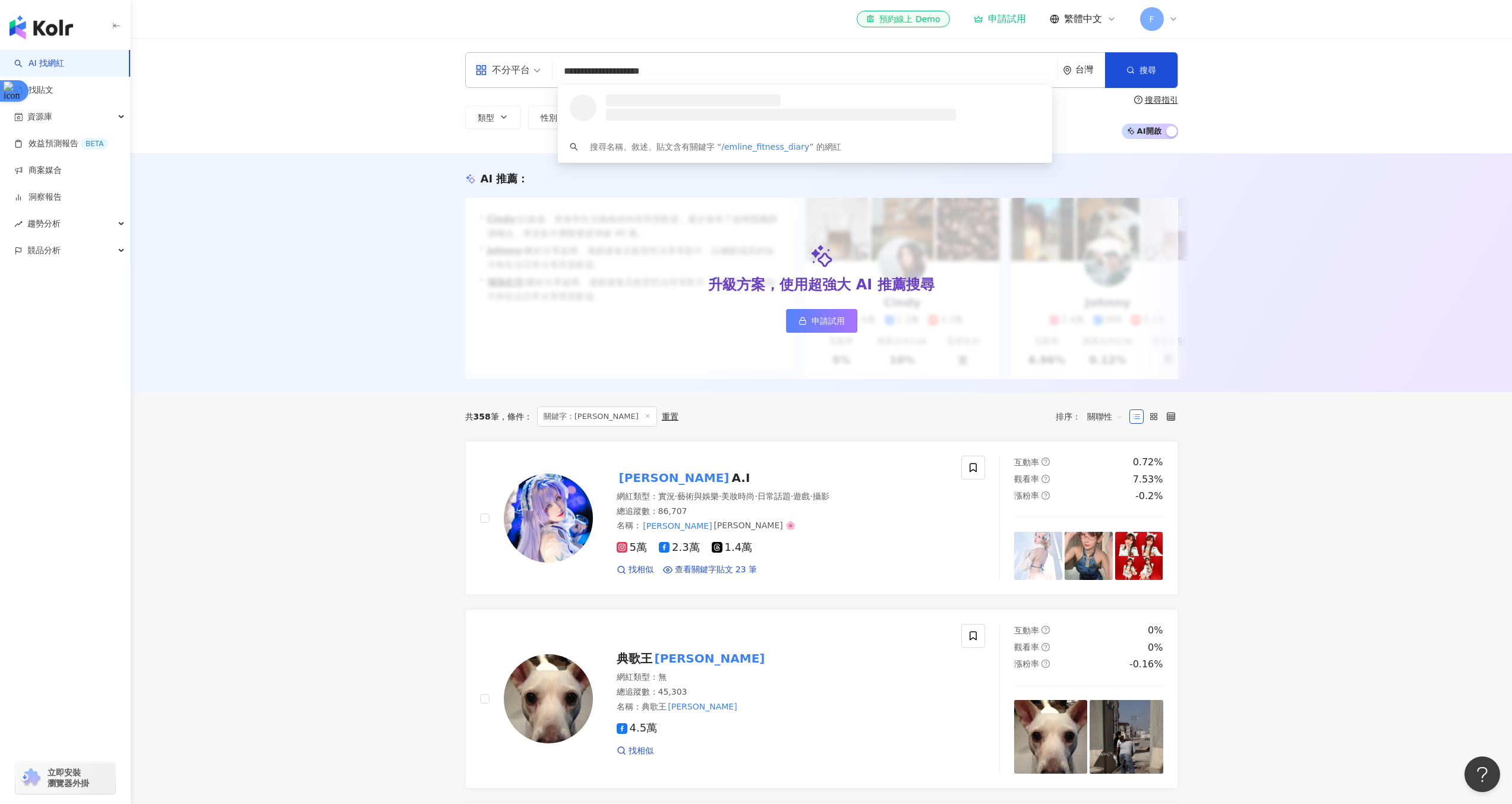
type input "**********"
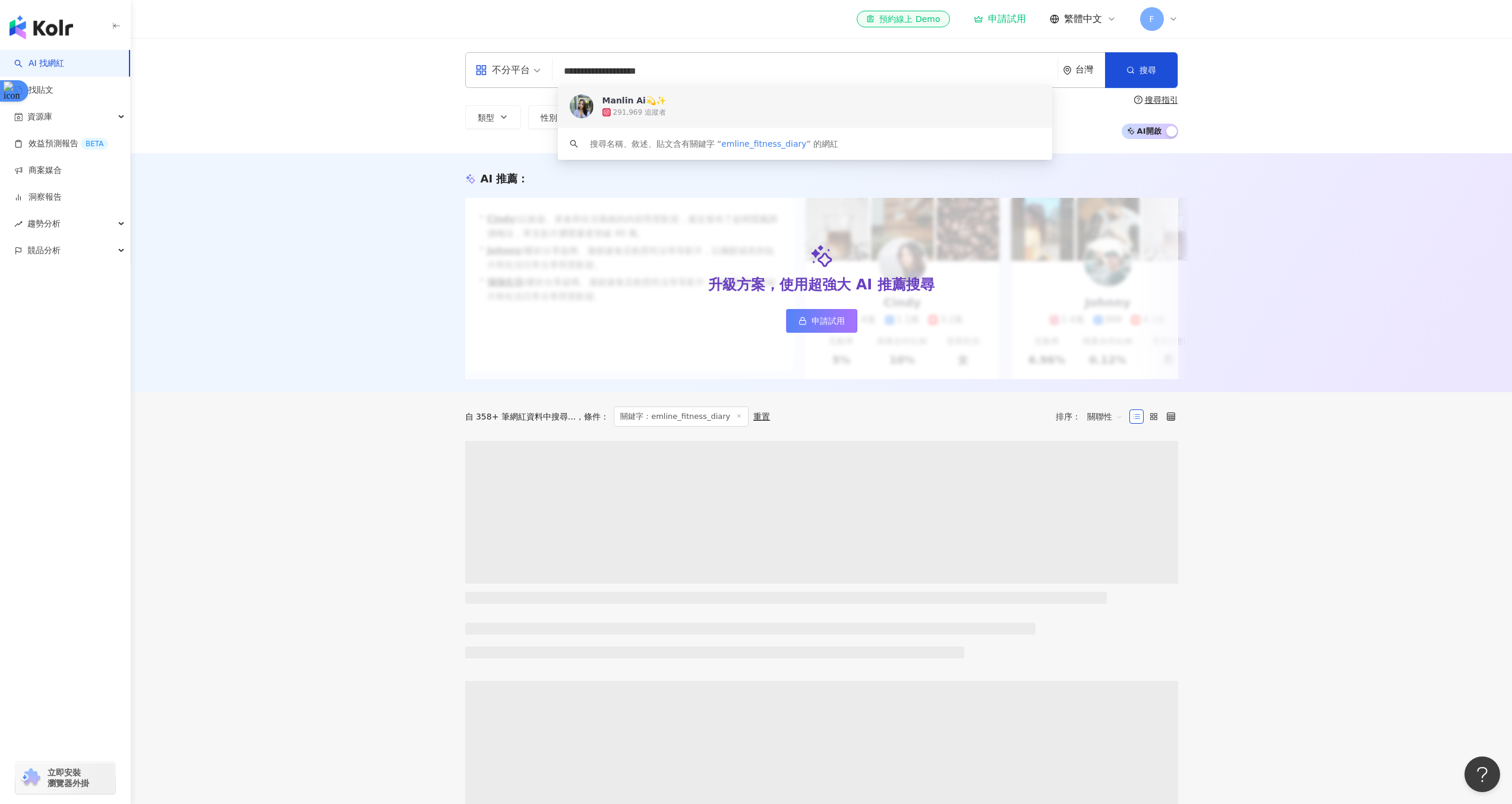
click at [638, 108] on div "291,969 追蹤者" at bounding box center [640, 113] width 53 height 10
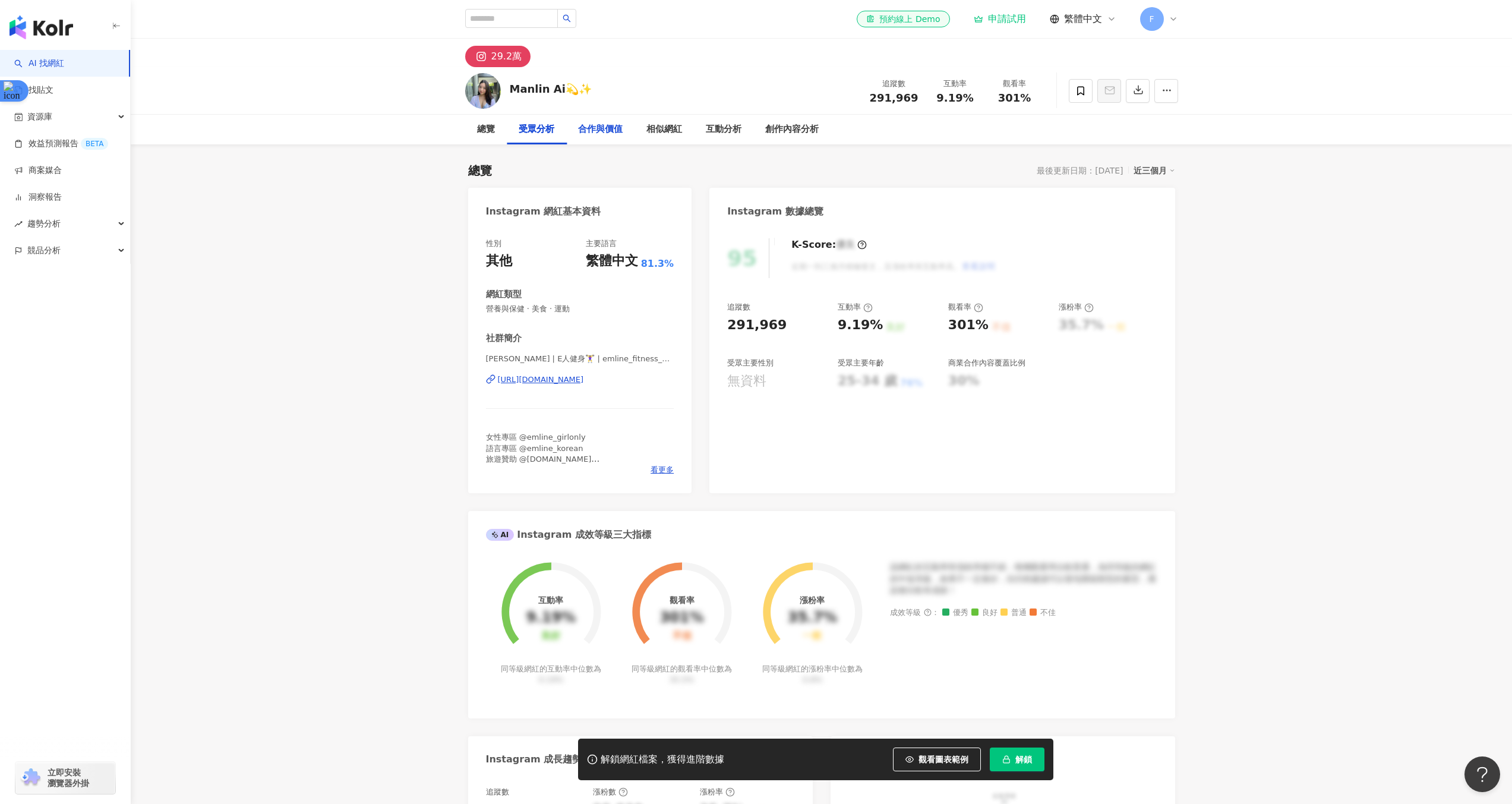
click at [619, 129] on div "合作與價值" at bounding box center [600, 129] width 45 height 14
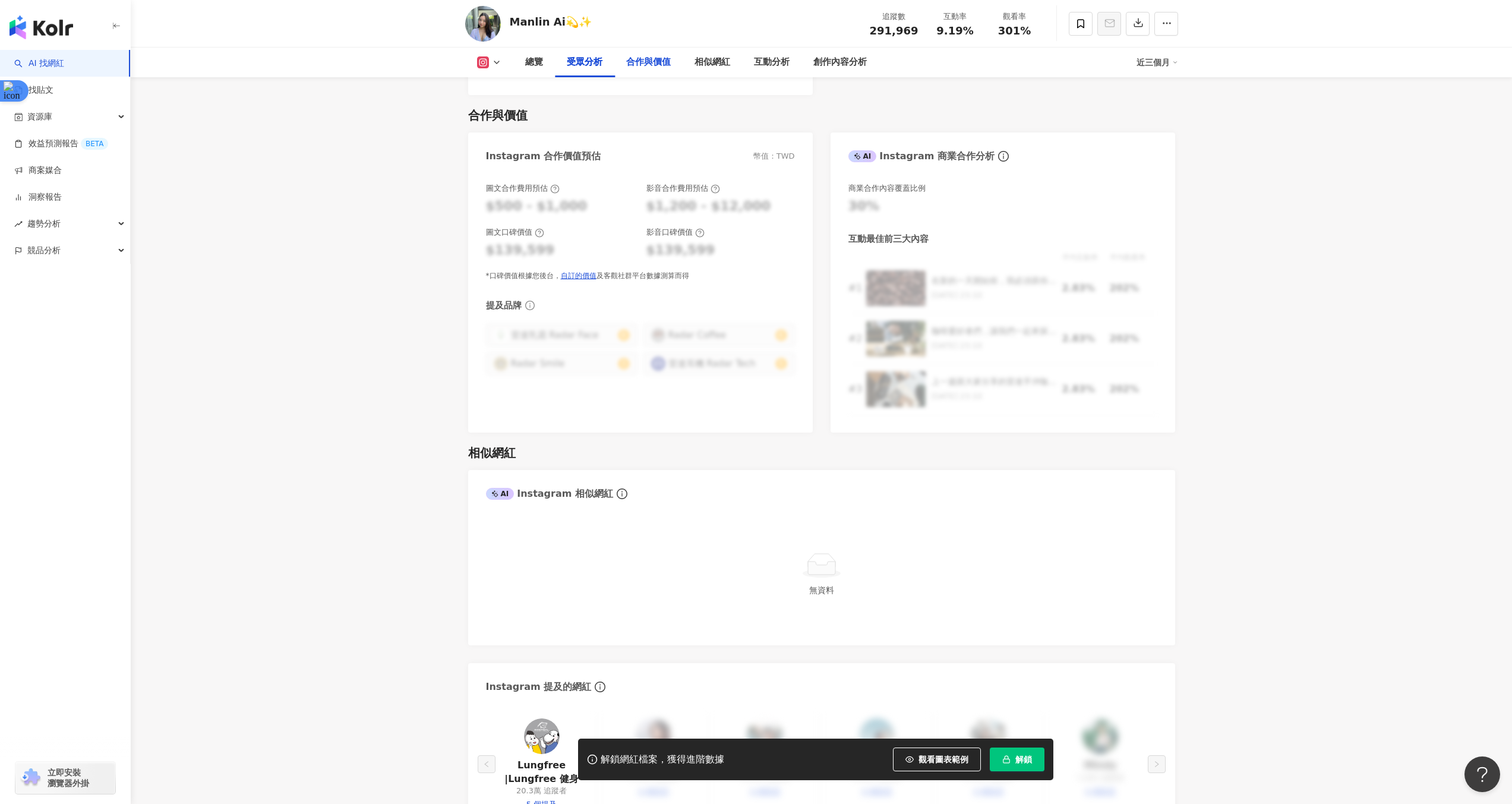
scroll to position [1528, 0]
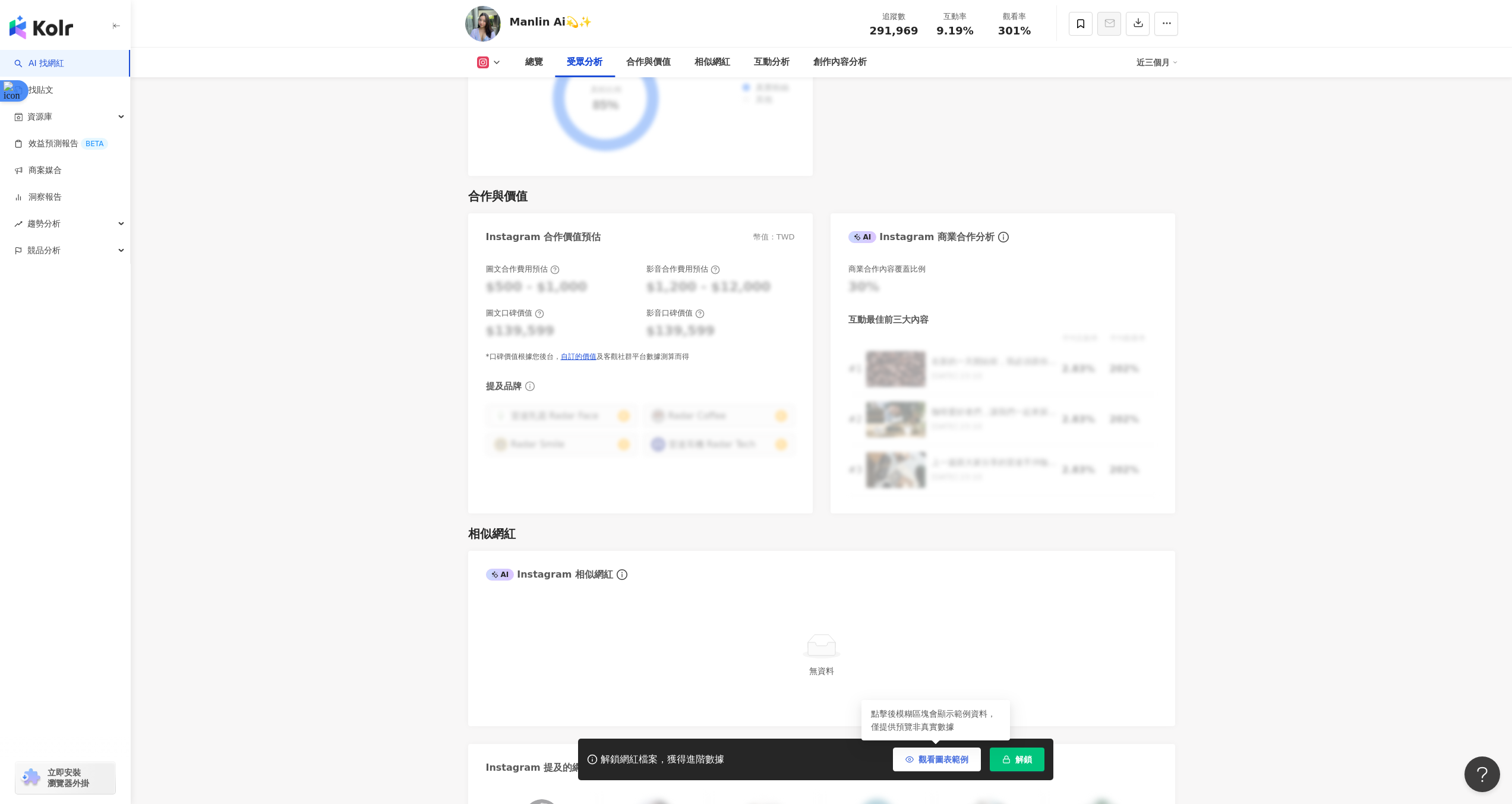
click at [949, 762] on span "觀看圖表範例" at bounding box center [943, 760] width 50 height 10
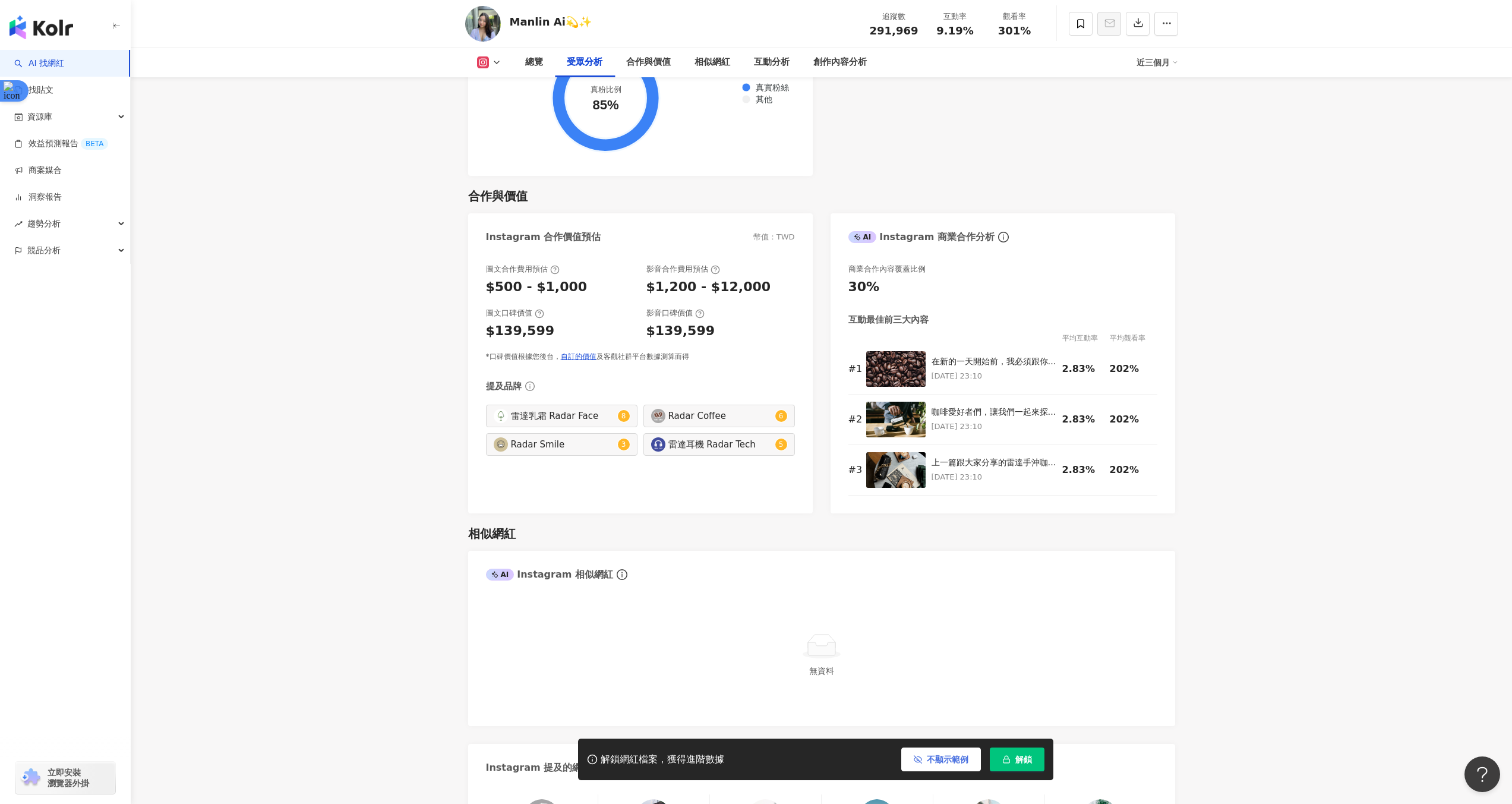
click at [949, 762] on span "不顯示範例" at bounding box center [948, 760] width 42 height 10
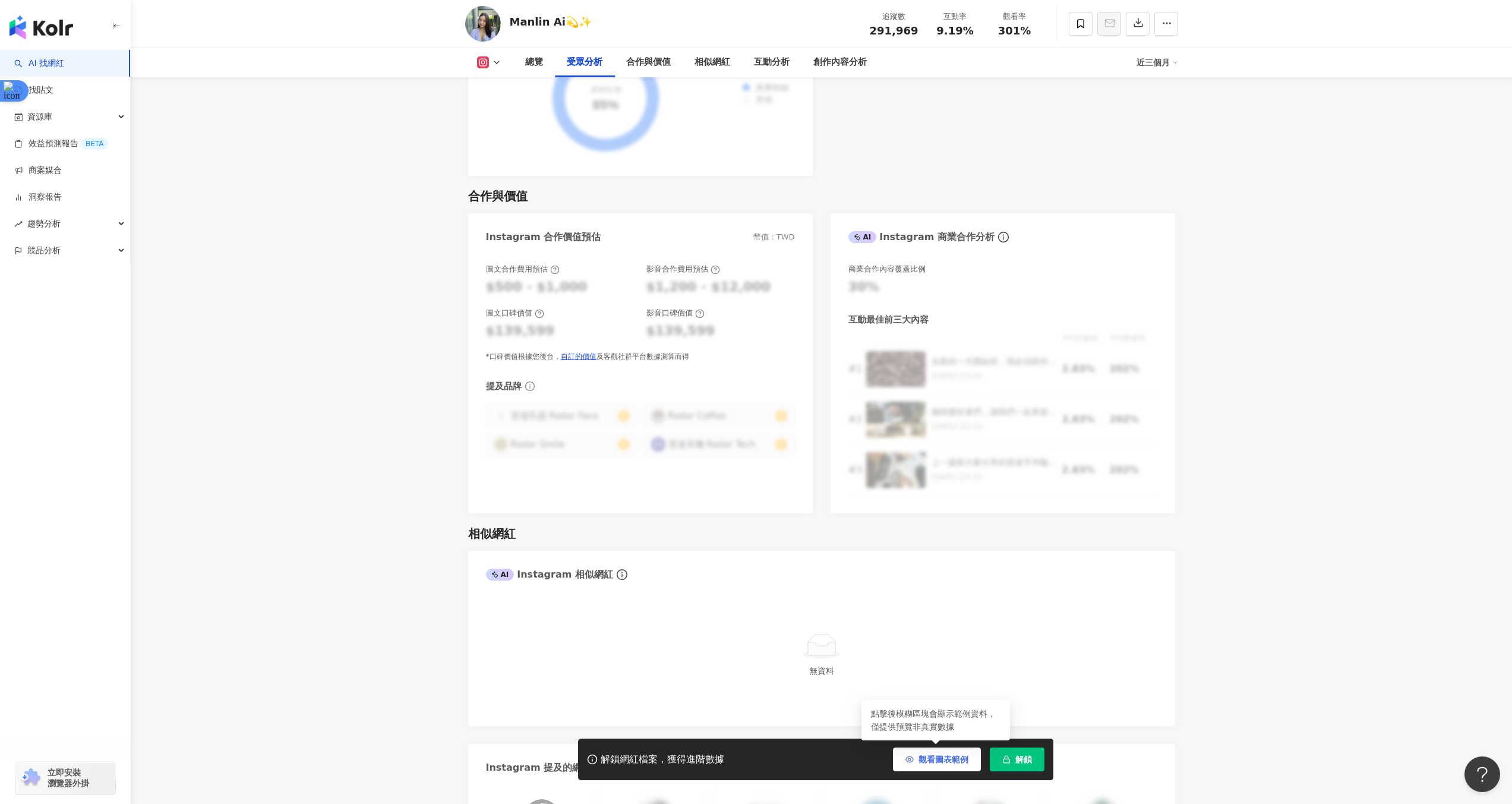
click at [943, 760] on span "觀看圖表範例" at bounding box center [943, 760] width 50 height 10
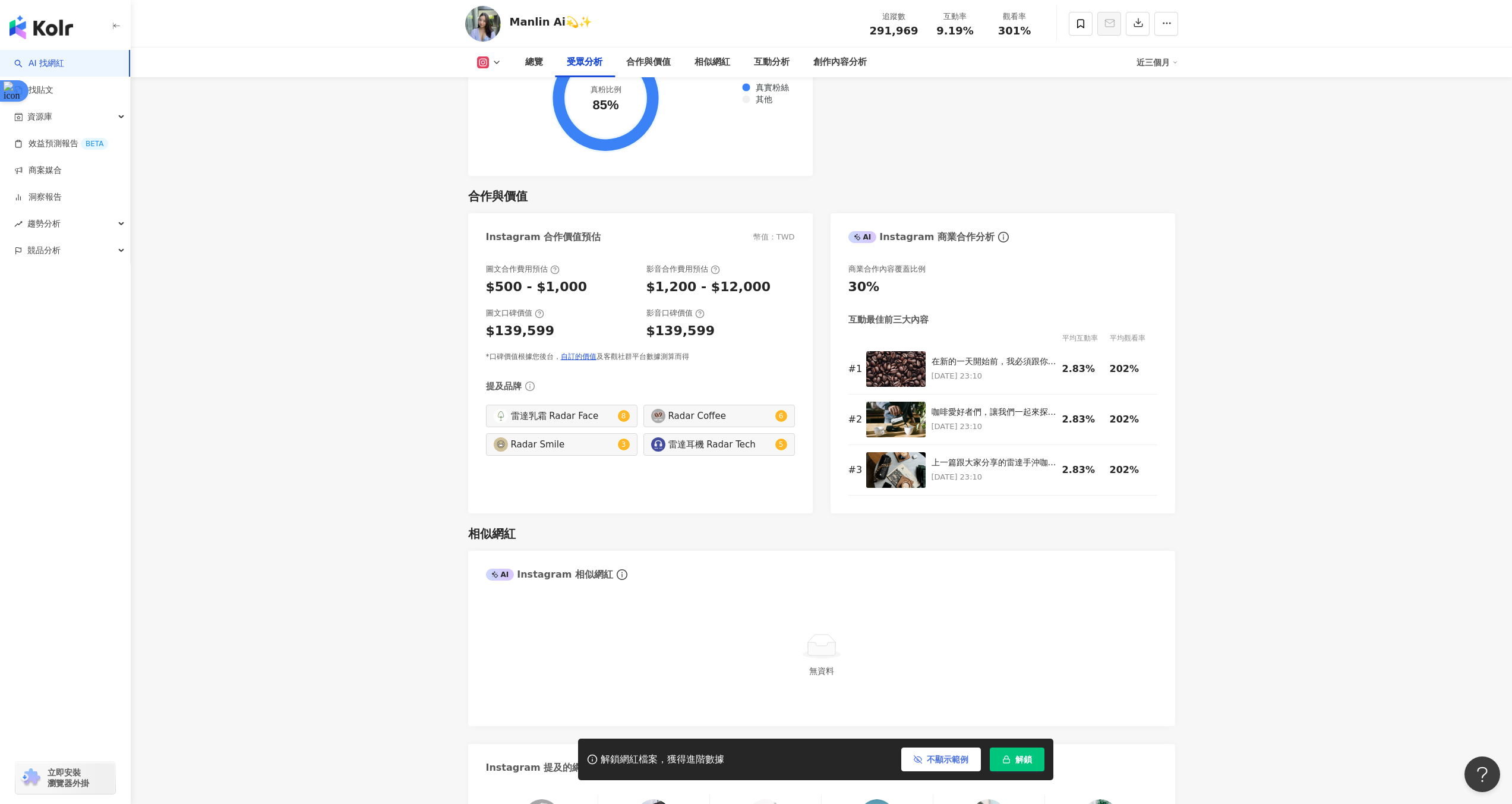
click at [921, 764] on button "不顯示範例" at bounding box center [941, 759] width 80 height 24
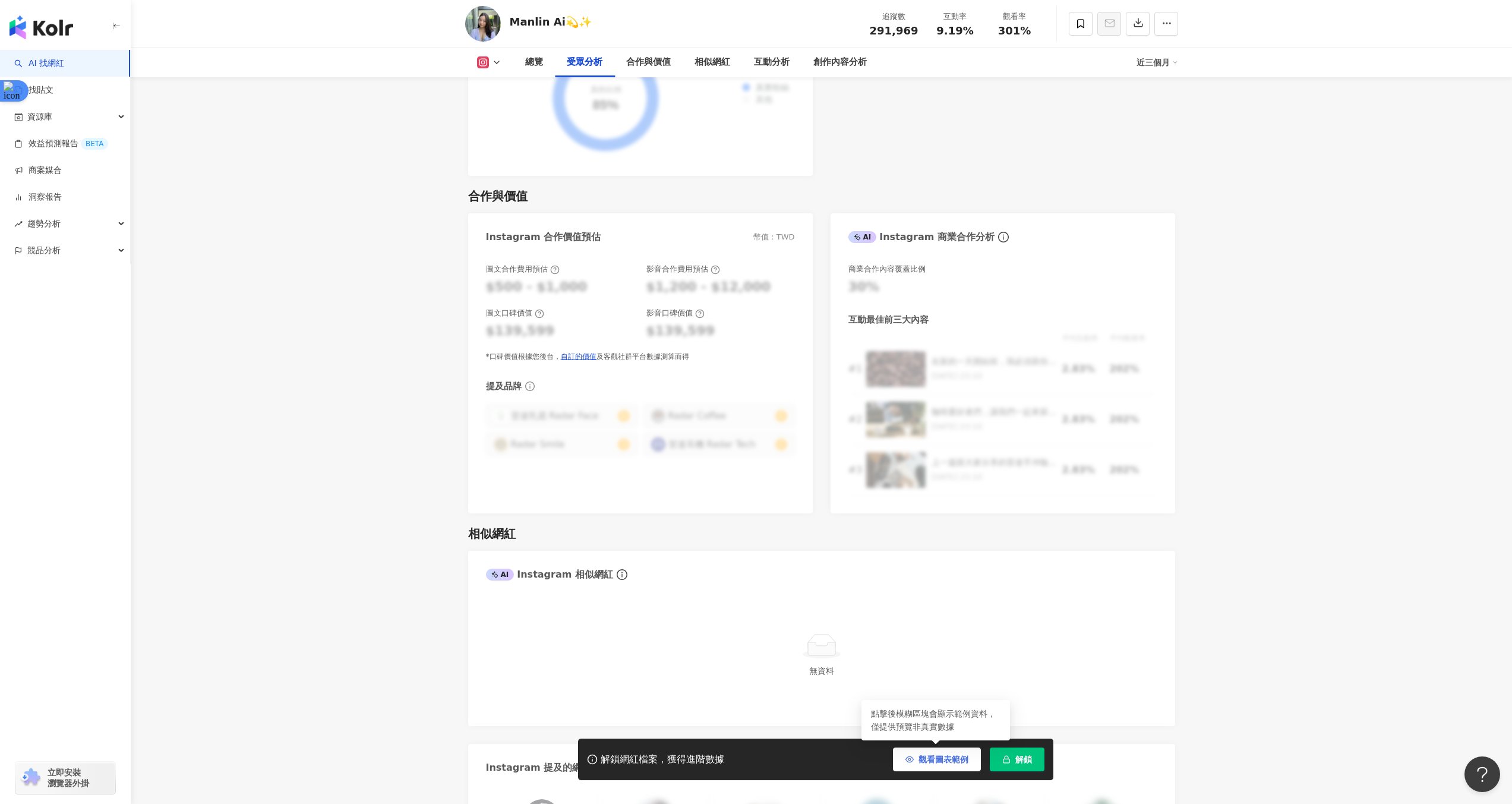
click at [947, 760] on span "觀看圖表範例" at bounding box center [943, 760] width 50 height 10
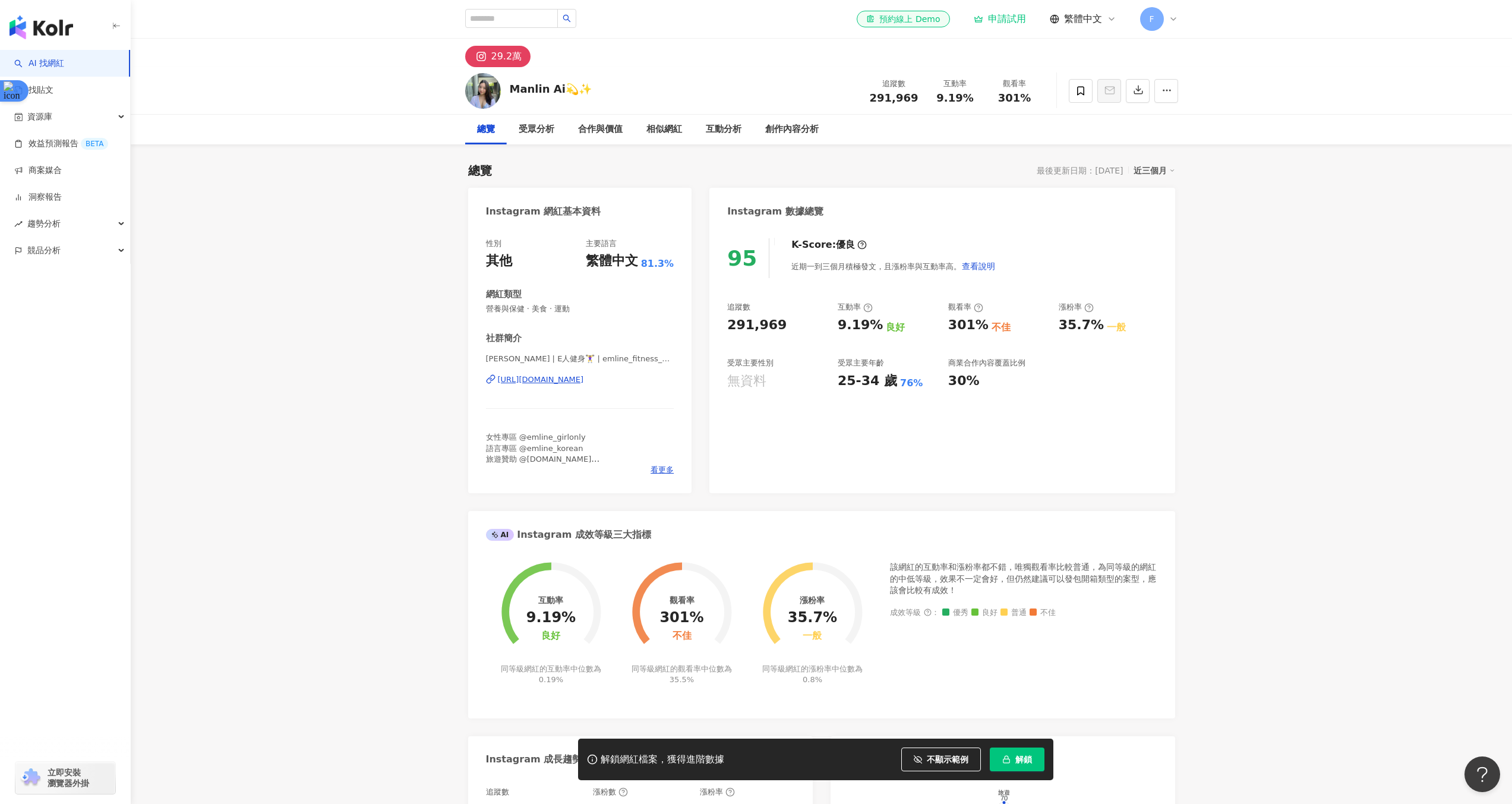
scroll to position [0, 0]
click at [618, 132] on div "合作與價值" at bounding box center [600, 129] width 45 height 14
click at [541, 17] on input "search" at bounding box center [511, 18] width 93 height 19
paste input "**********"
type input "**********"
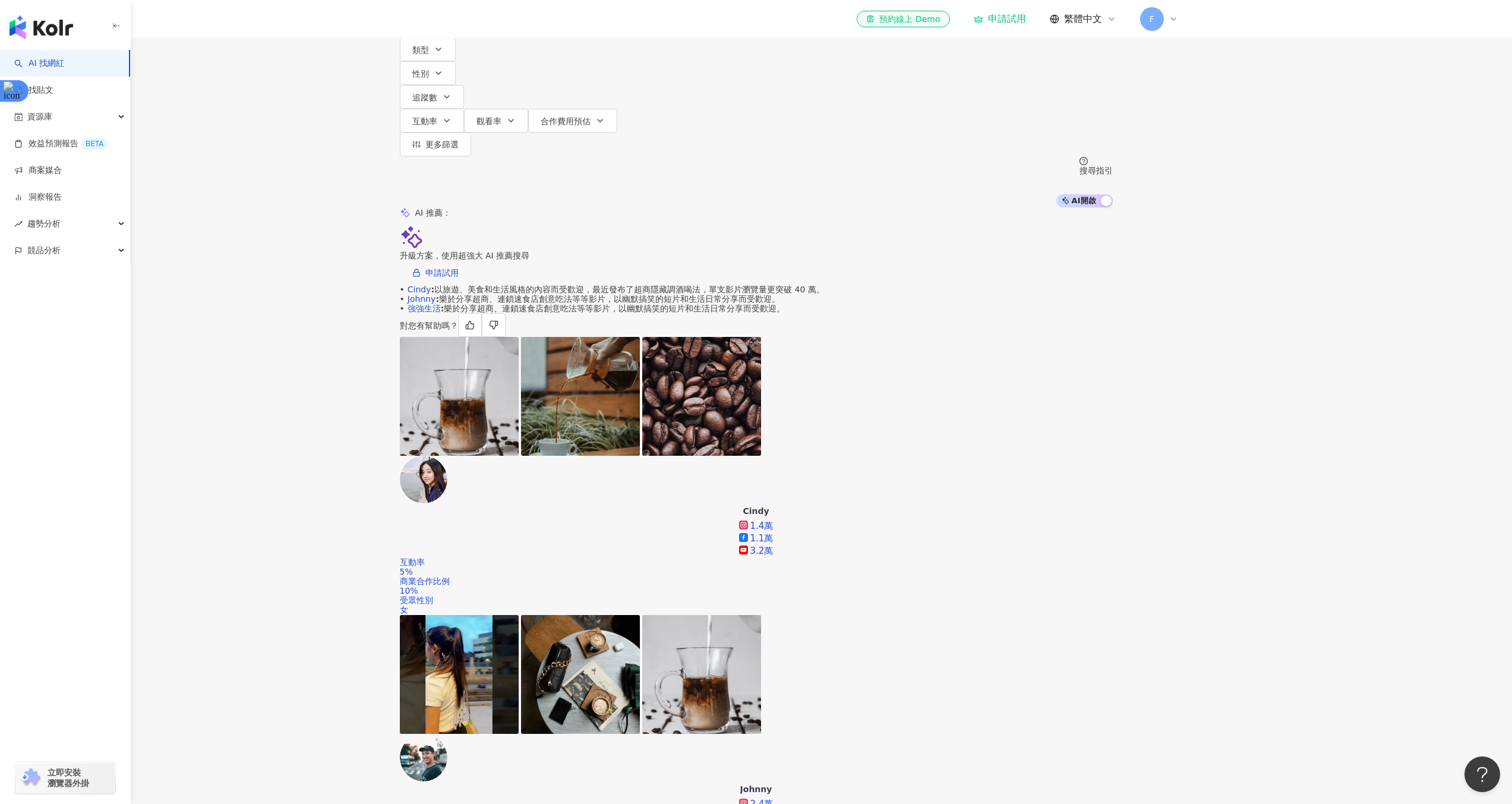
scroll to position [28, 0]
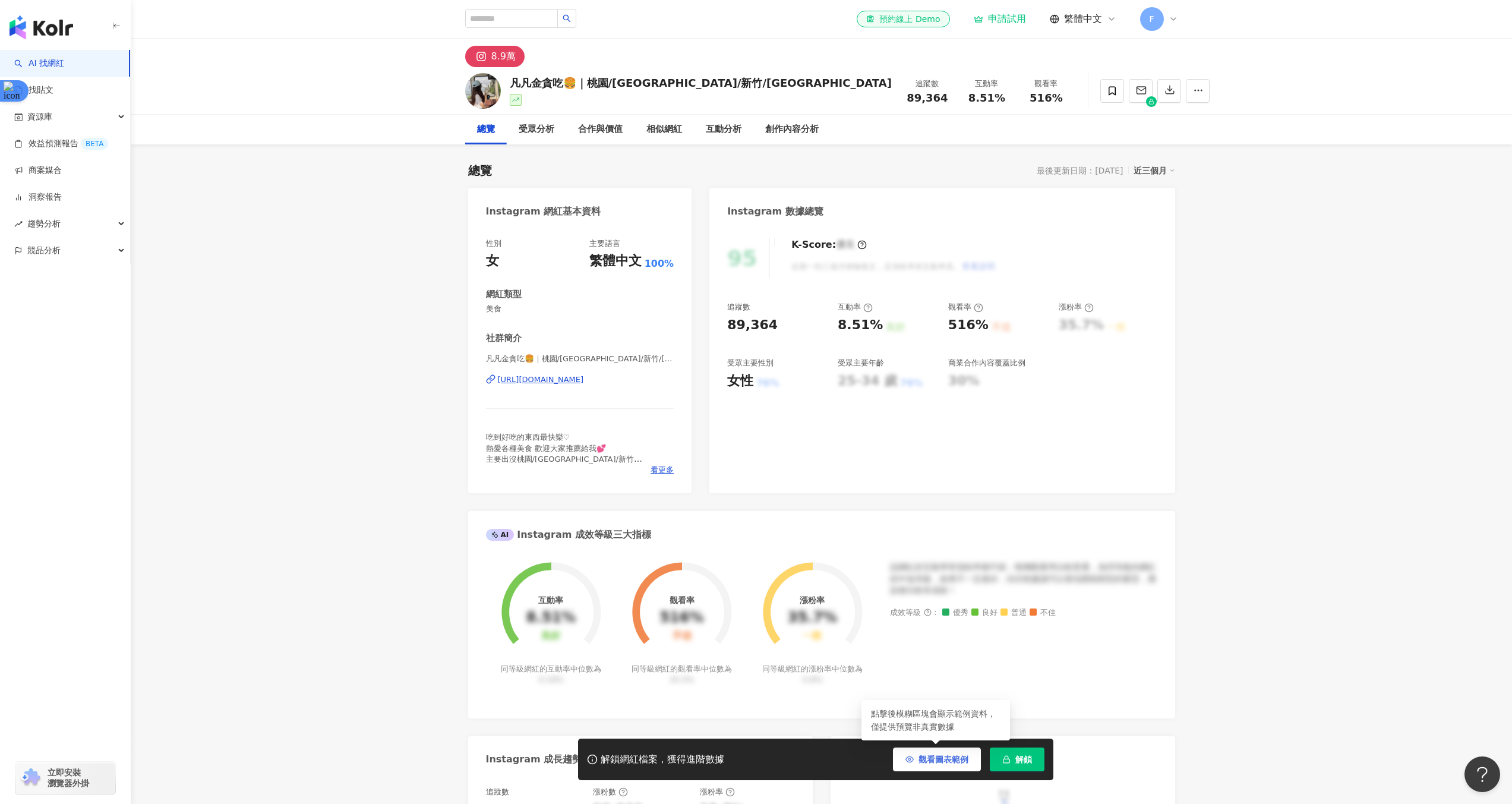
click at [907, 756] on icon "button" at bounding box center [910, 760] width 9 height 9
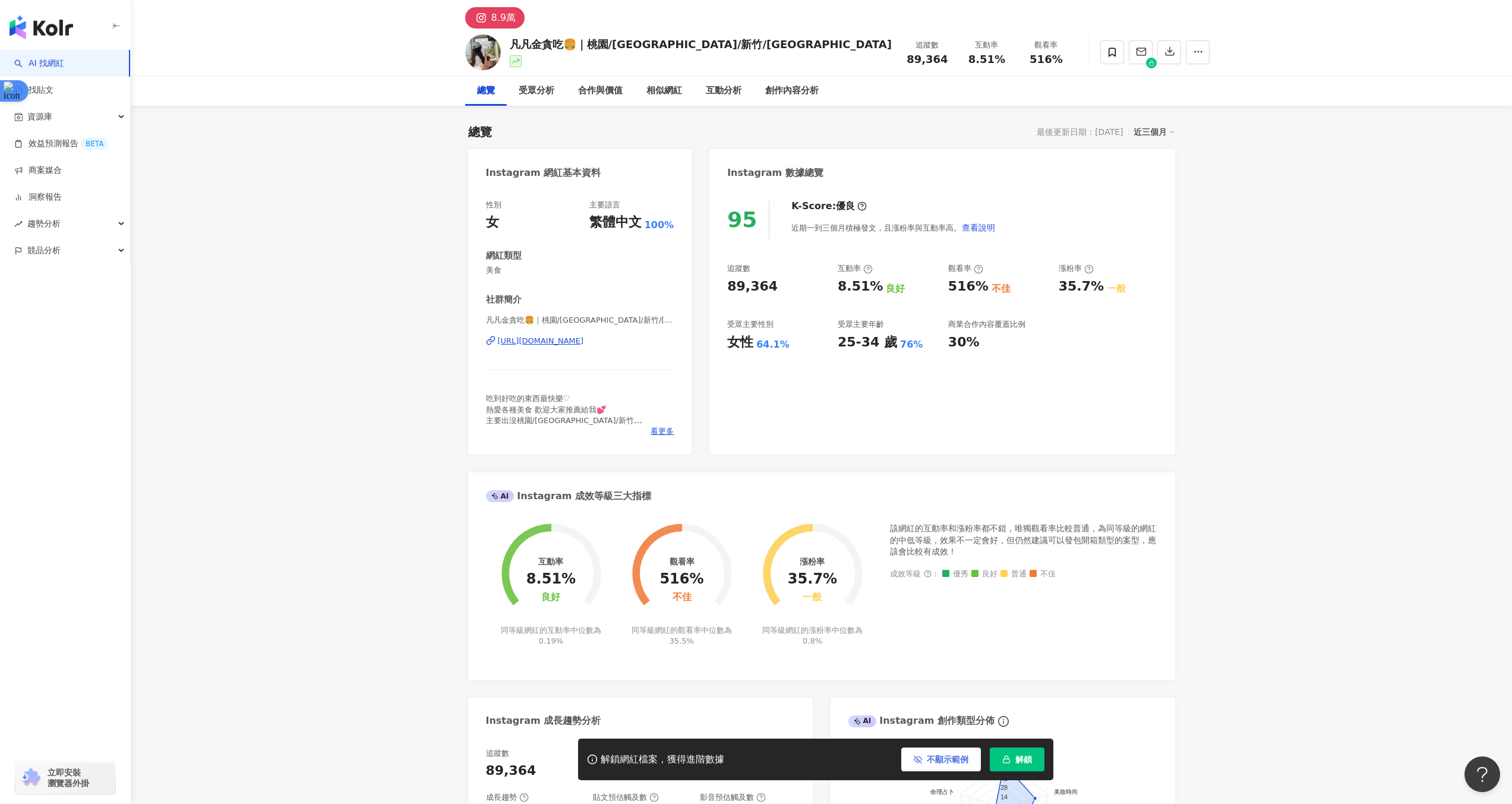
scroll to position [40, 0]
click at [673, 433] on span "看更多" at bounding box center [662, 429] width 23 height 10
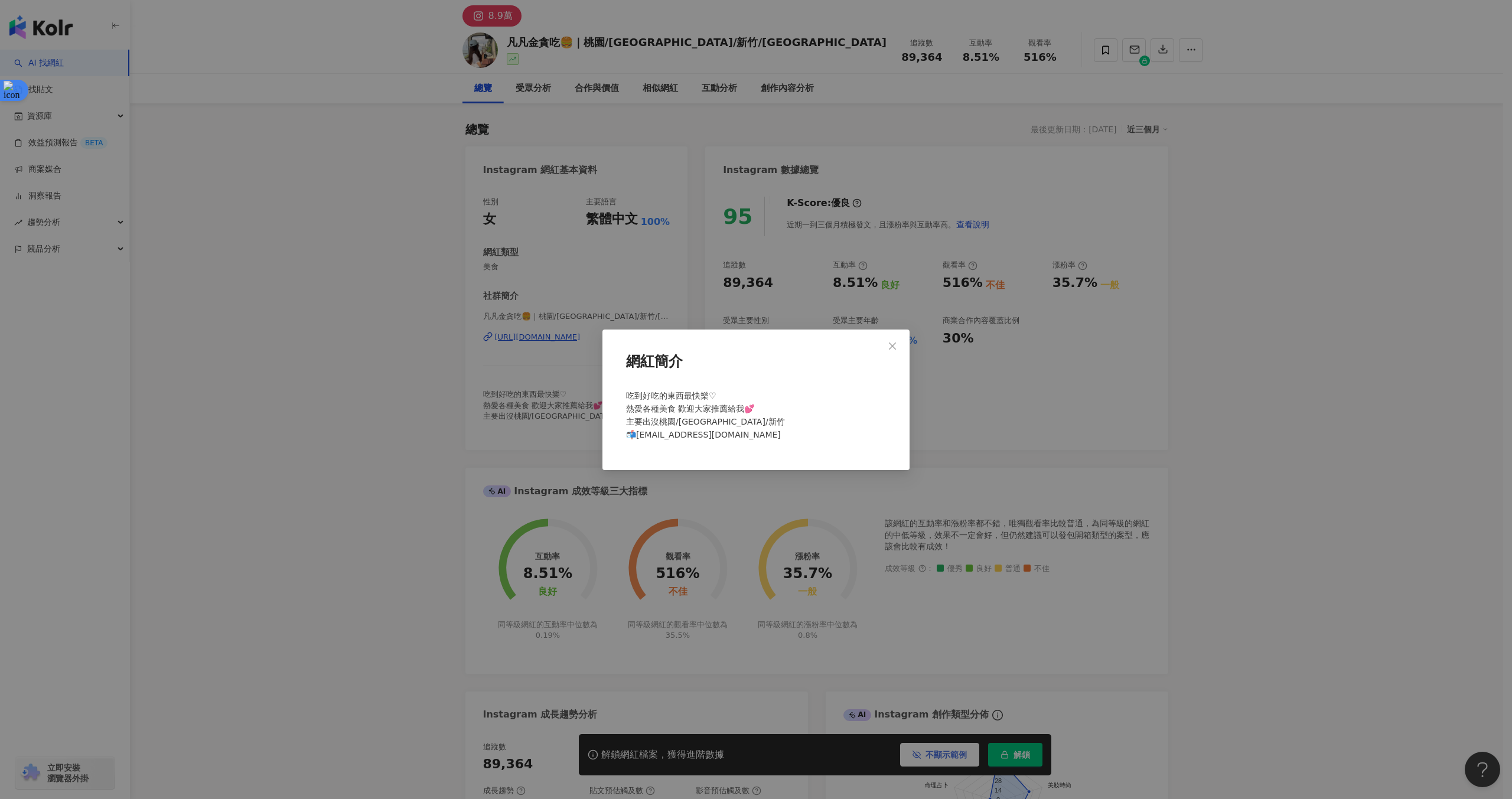
click at [569, 387] on div "網紅簡介 吃到好吃的東西最快樂♡ 熱愛各種美食 歡迎大家推薦給我💕 主要出沒桃園/中壢/新竹 📬jinfood26@gmail.com" at bounding box center [756, 400] width 1512 height 799
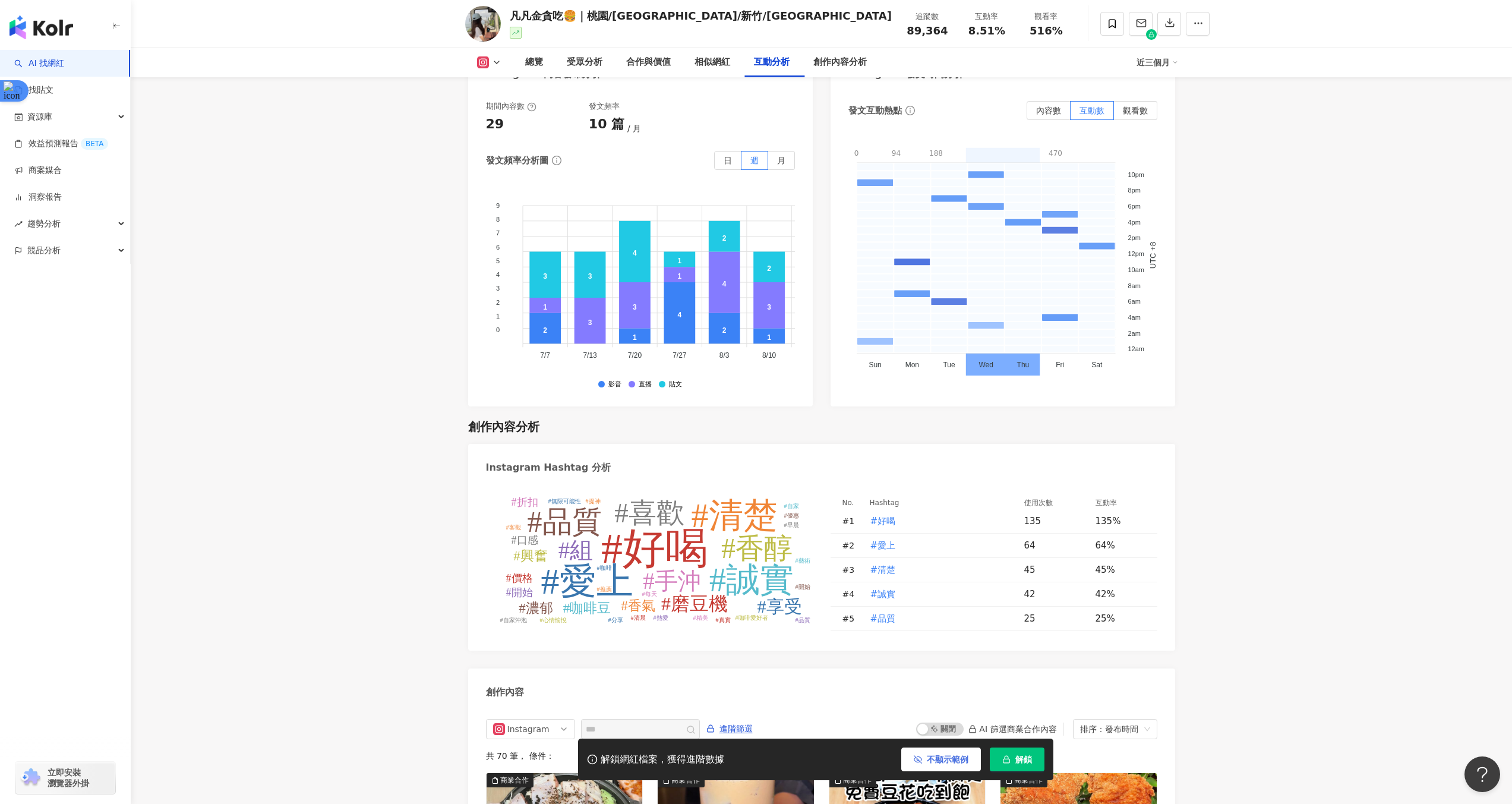
scroll to position [3016, 0]
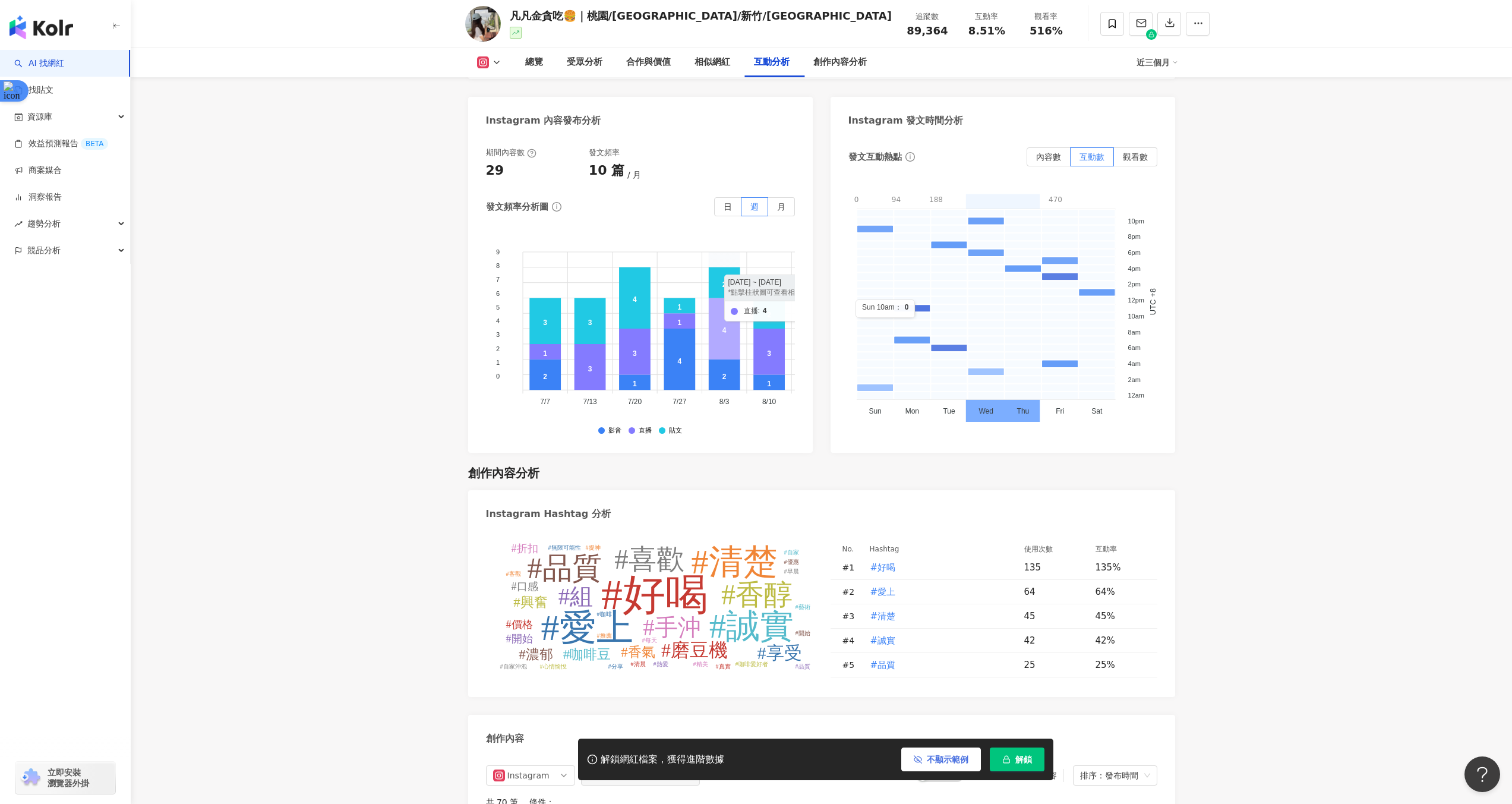
click at [723, 309] on icon at bounding box center [724, 329] width 31 height 61
click at [733, 360] on icon at bounding box center [724, 375] width 31 height 31
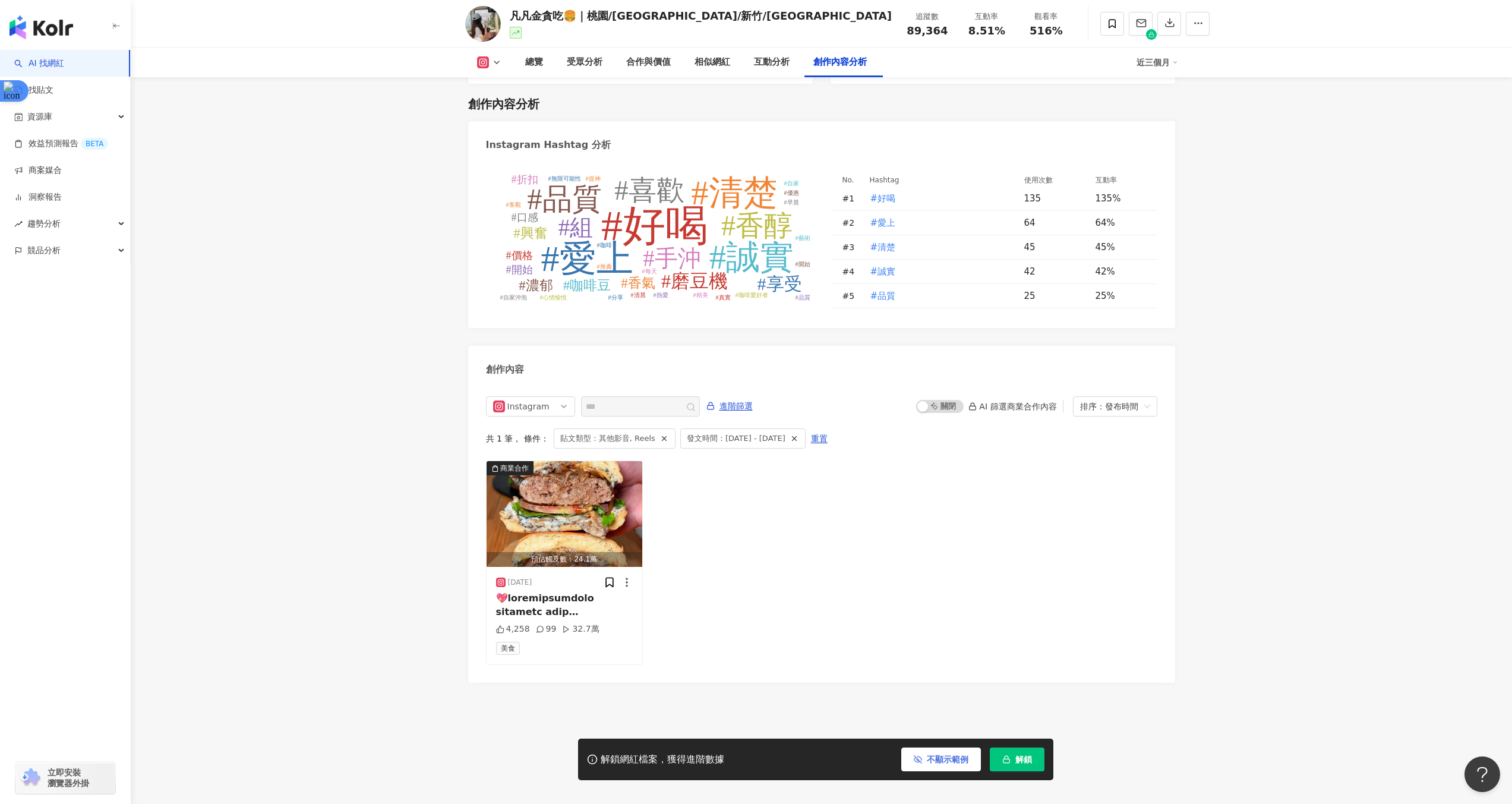
scroll to position [3385, 0]
click at [556, 404] on span "Instagram" at bounding box center [531, 406] width 75 height 19
click at [771, 427] on span "重置" at bounding box center [763, 436] width 17 height 19
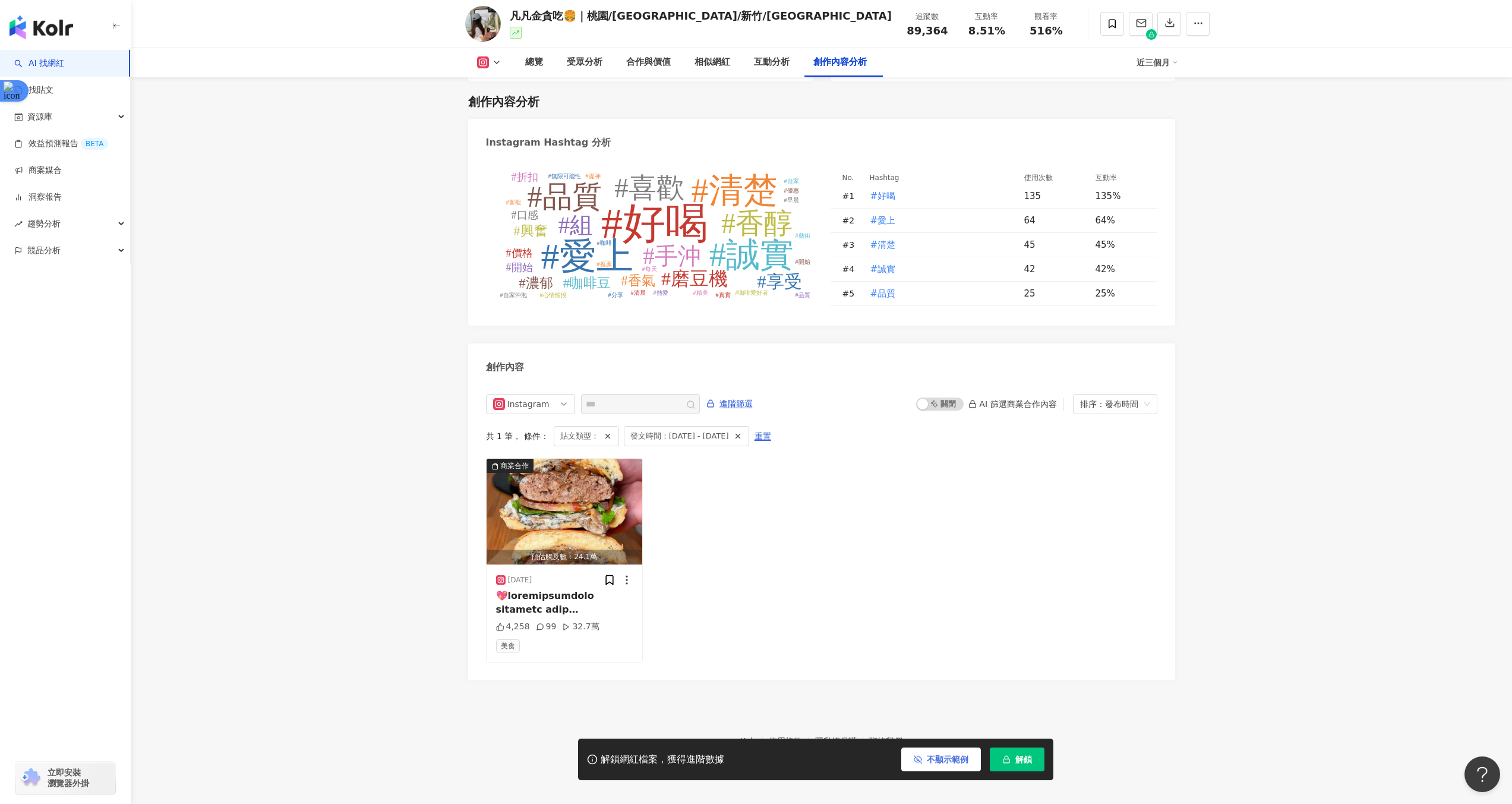
click at [786, 438] on div "Instagram all ig 不分平台 Instagram 進階篩選 啟動 關閉 AI 篩選商業合作內容 排序：發布時間 共 1 筆 ， 條件： 貼文類型…" at bounding box center [822, 528] width 671 height 268
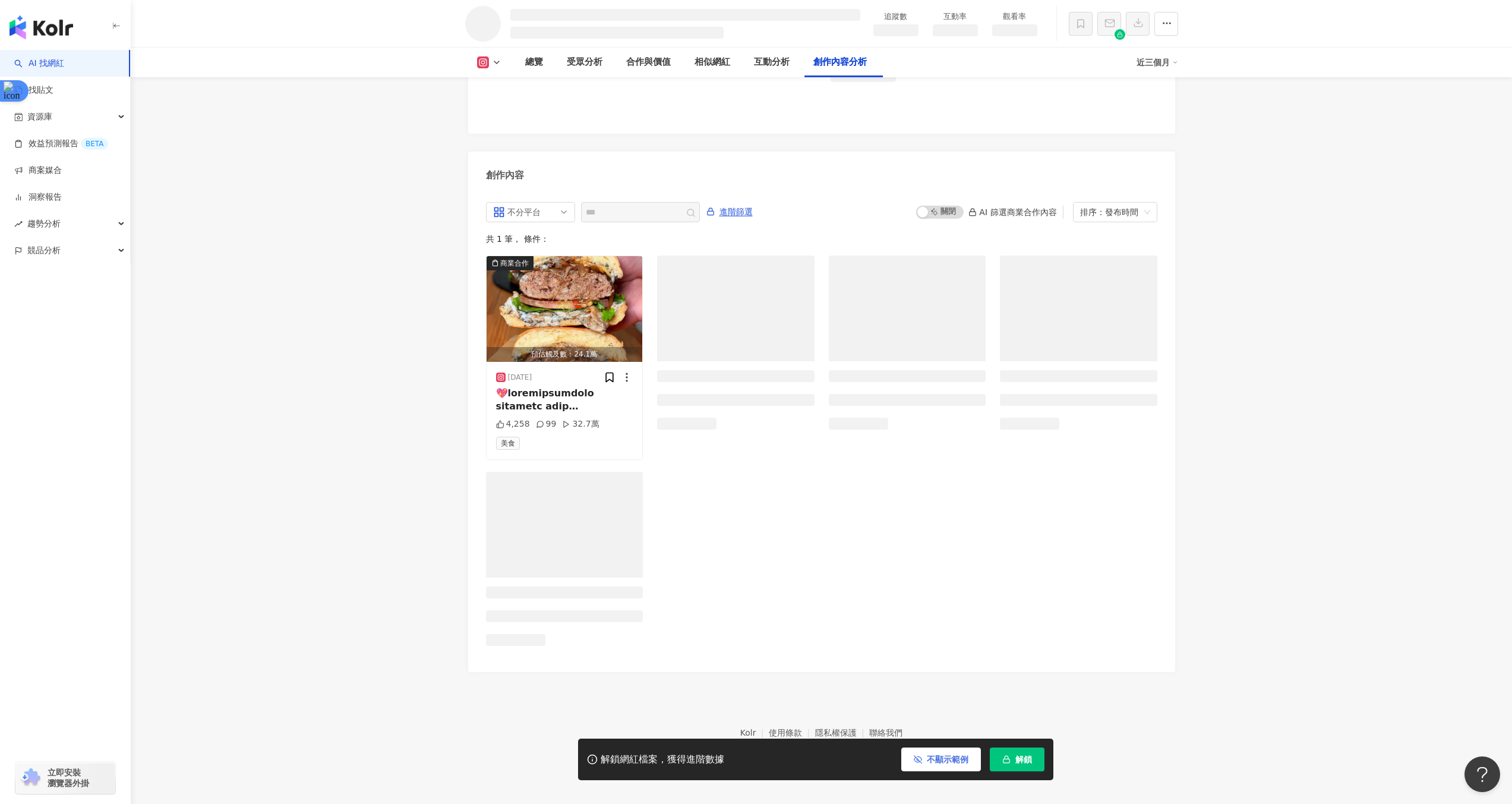
scroll to position [3095, 0]
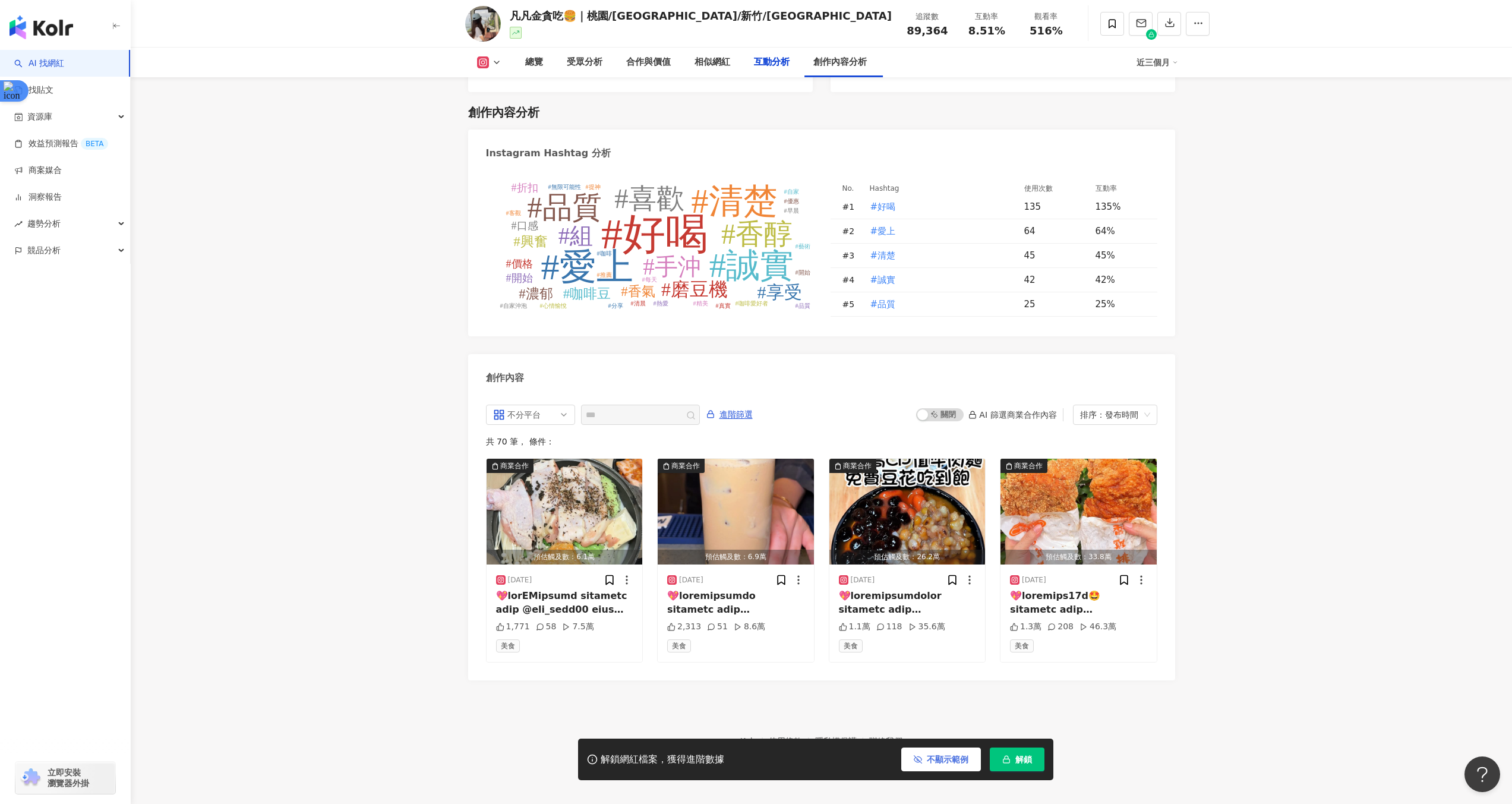
scroll to position [1233, 0]
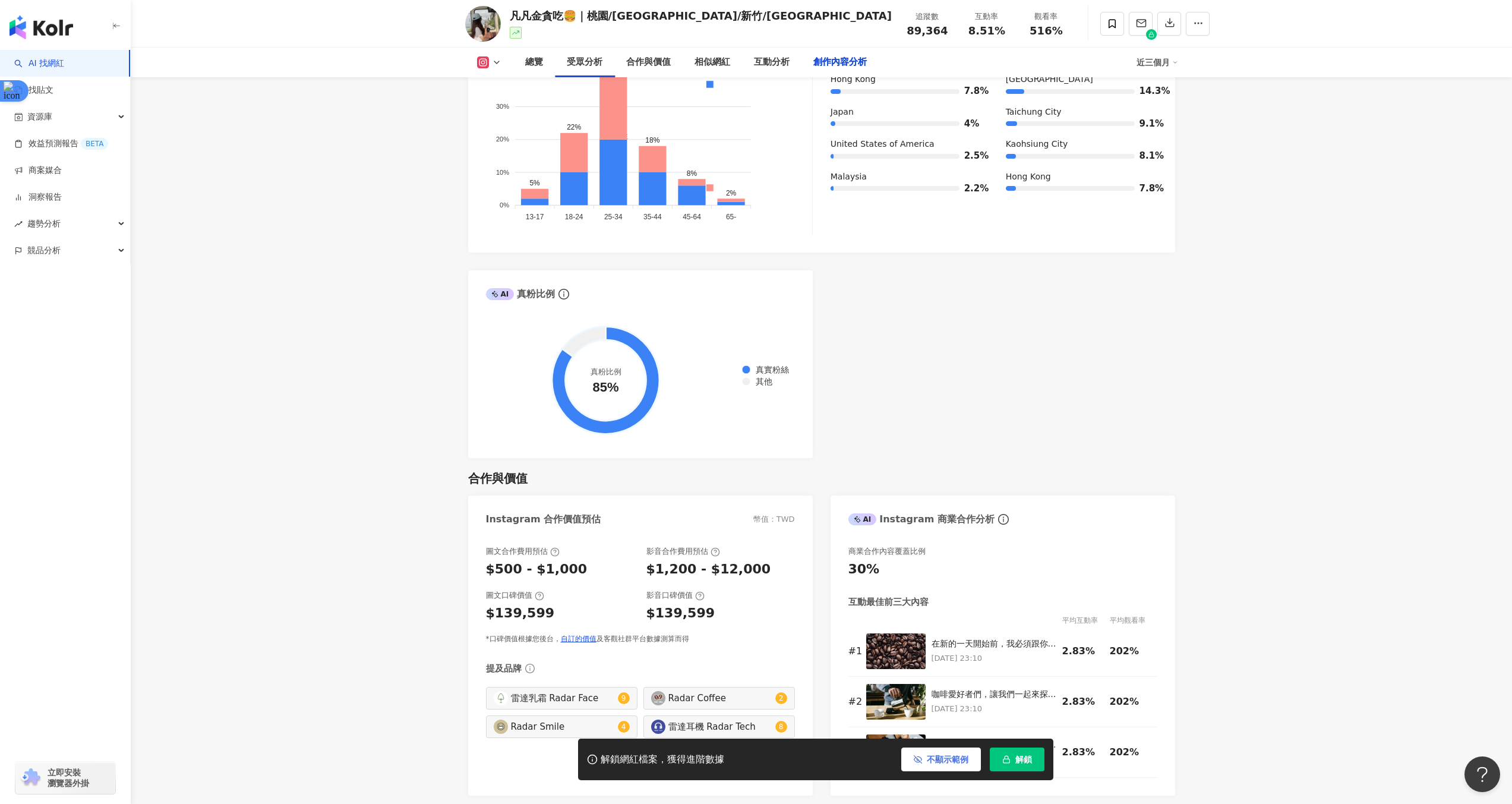
scroll to position [3364, 0]
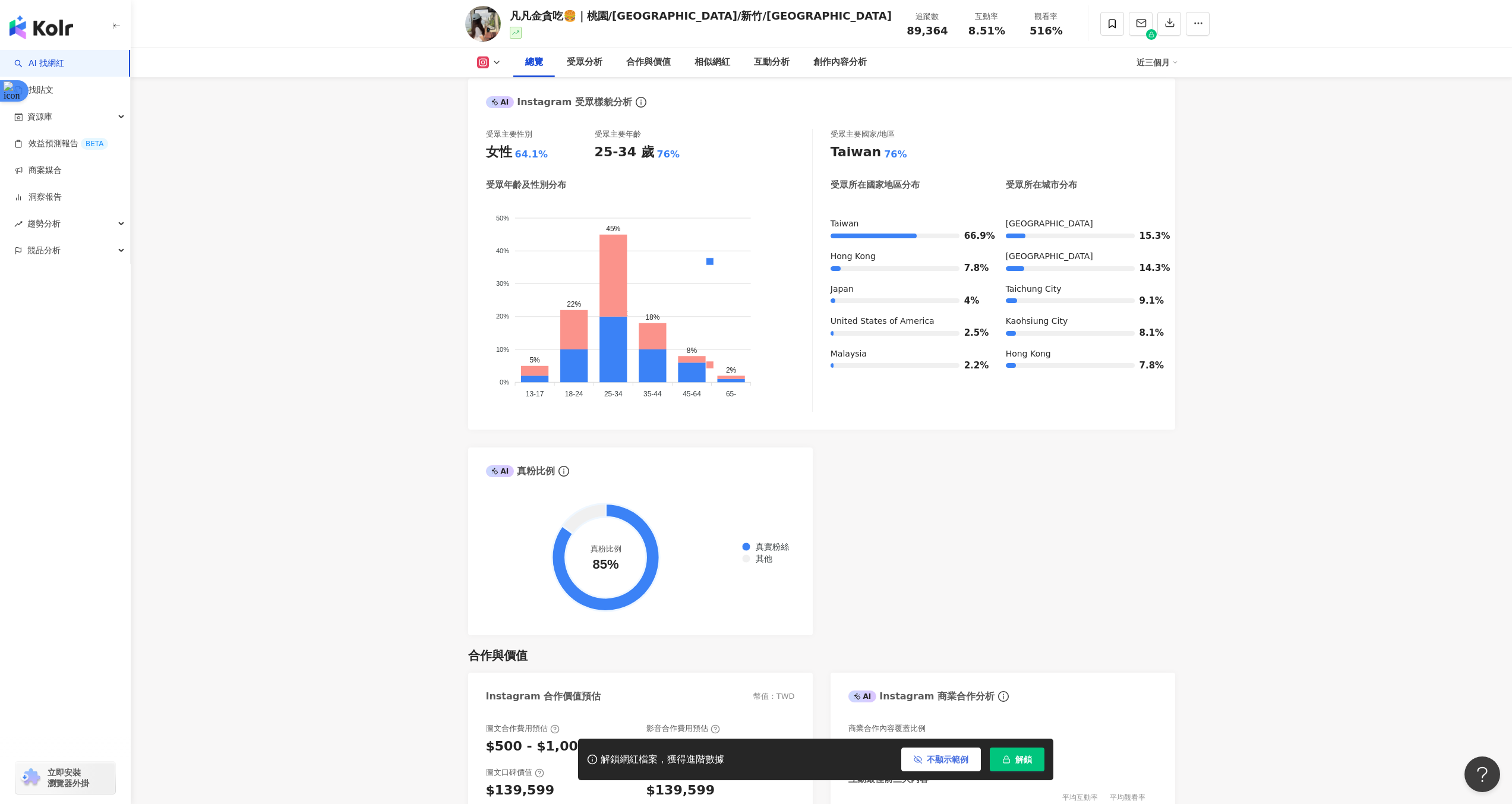
scroll to position [846, 0]
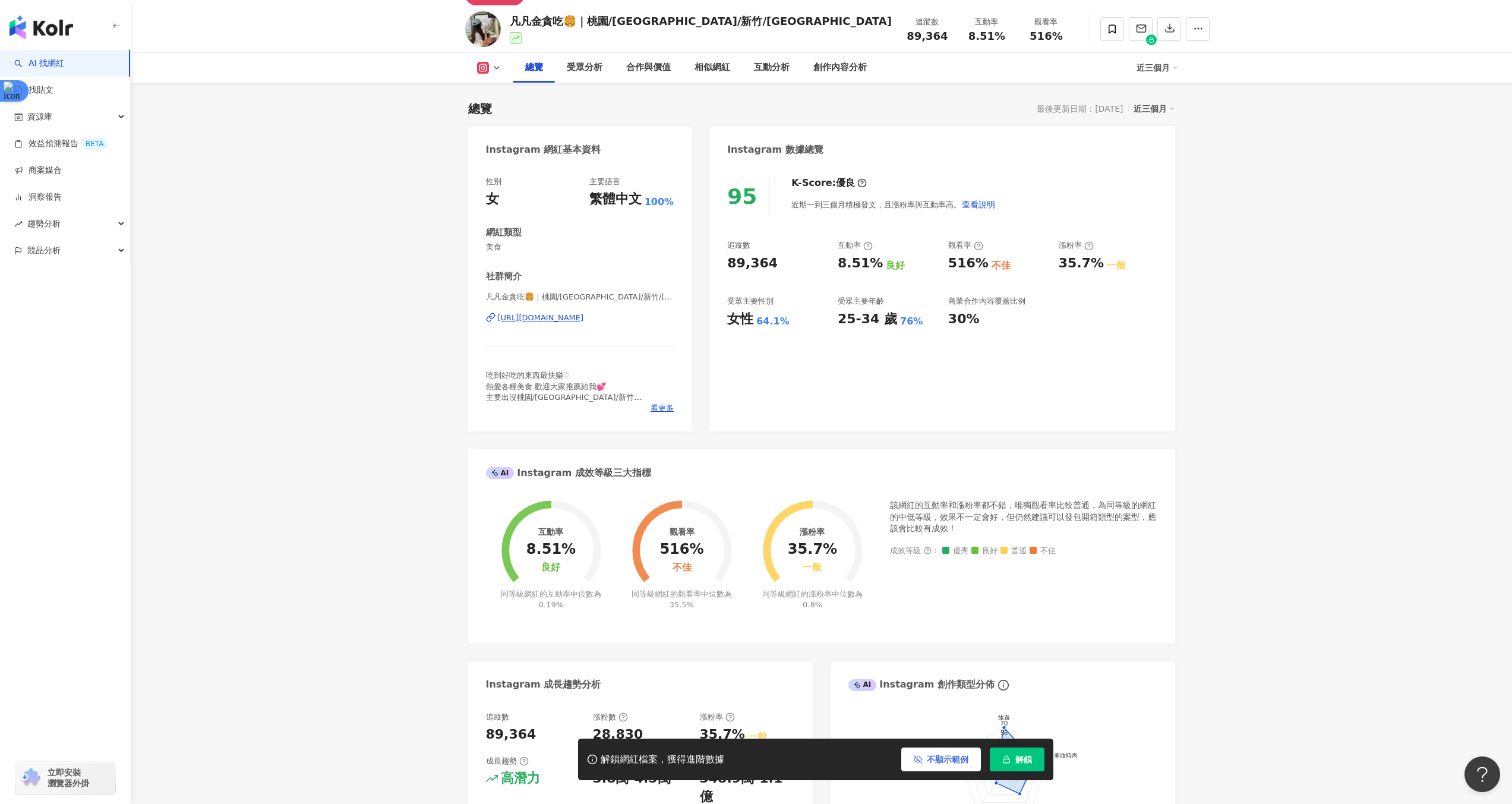
scroll to position [62, 0]
